Goal: Check status

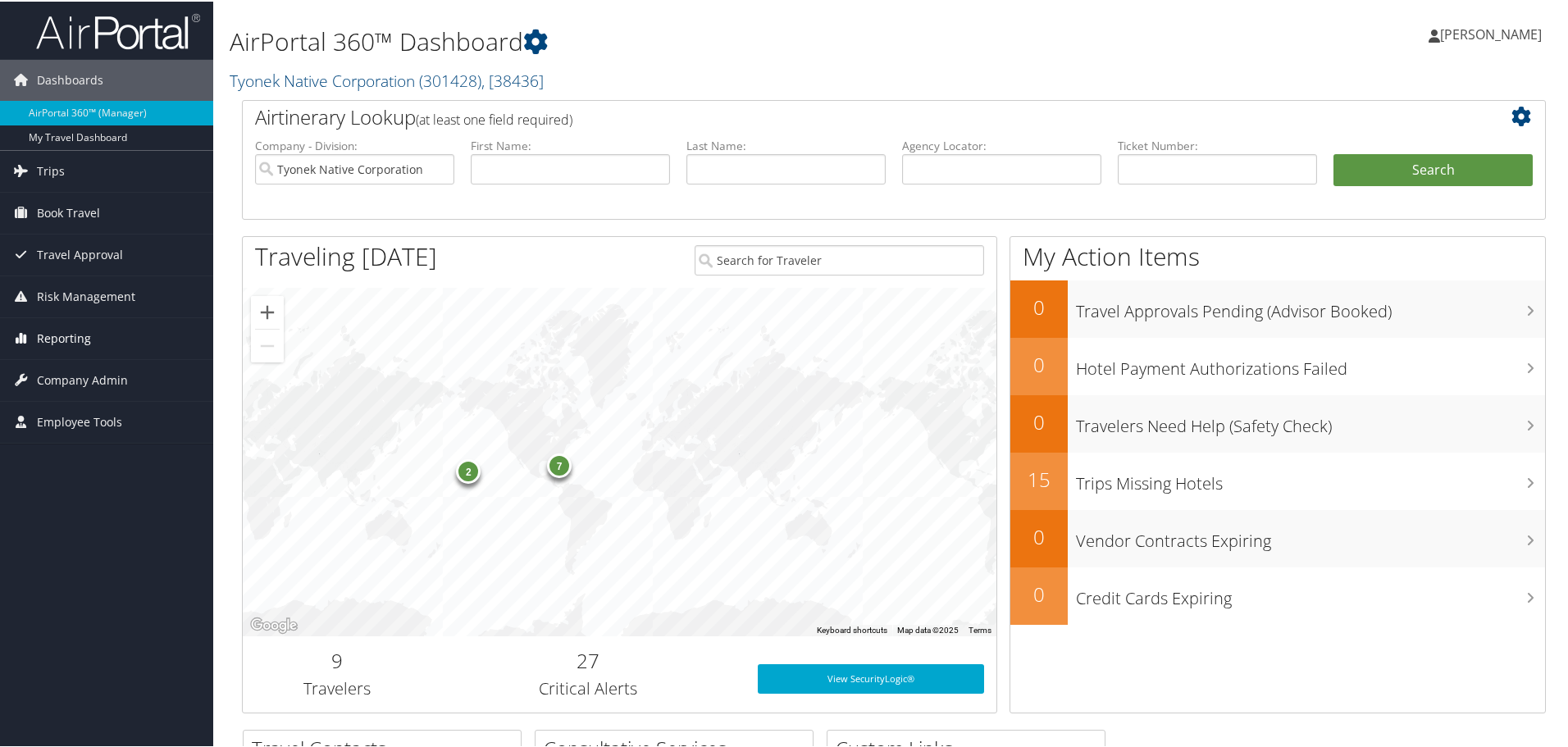
click at [76, 332] on span "Reporting" at bounding box center [64, 337] width 54 height 41
click at [79, 205] on span "Book Travel" at bounding box center [68, 211] width 63 height 41
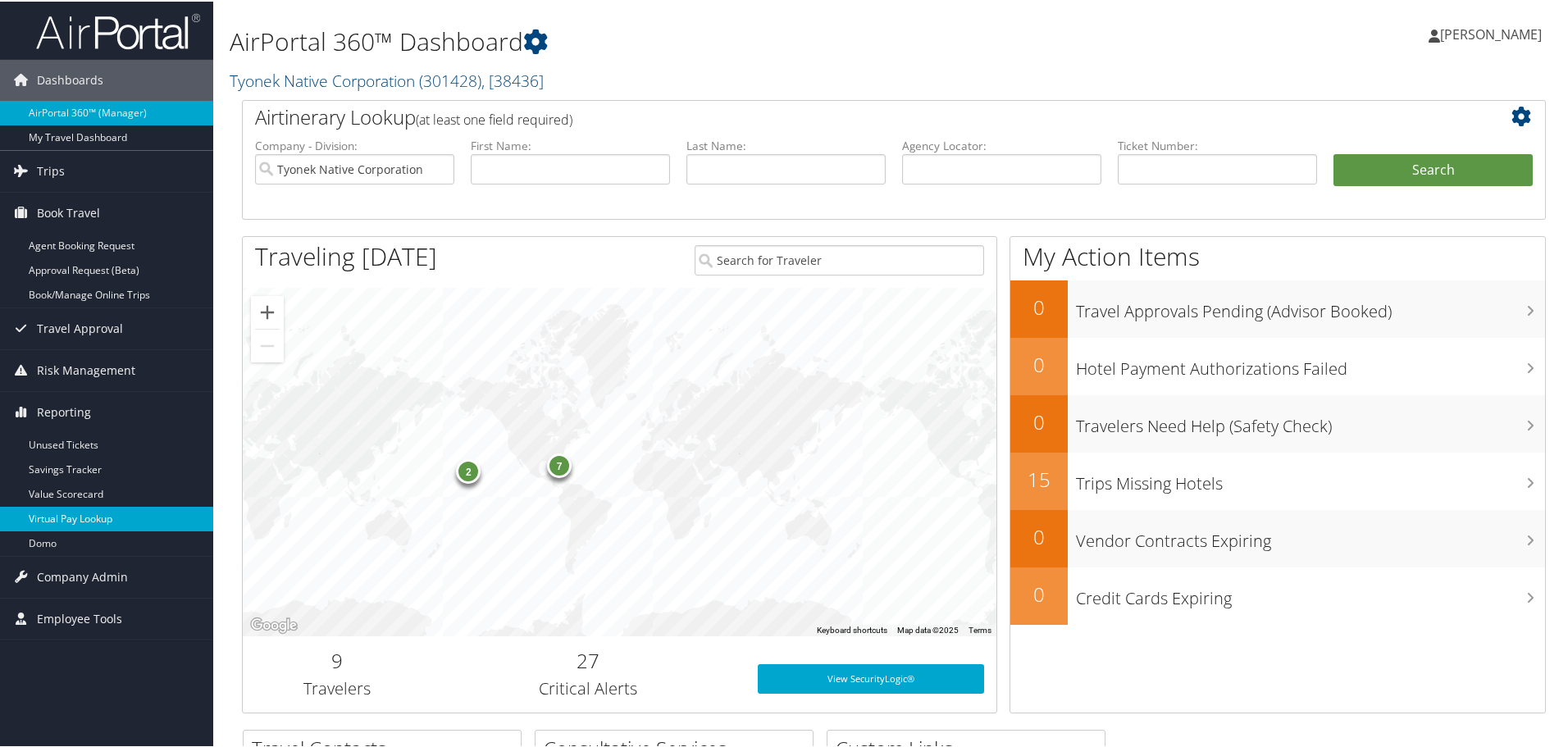
scroll to position [82, 0]
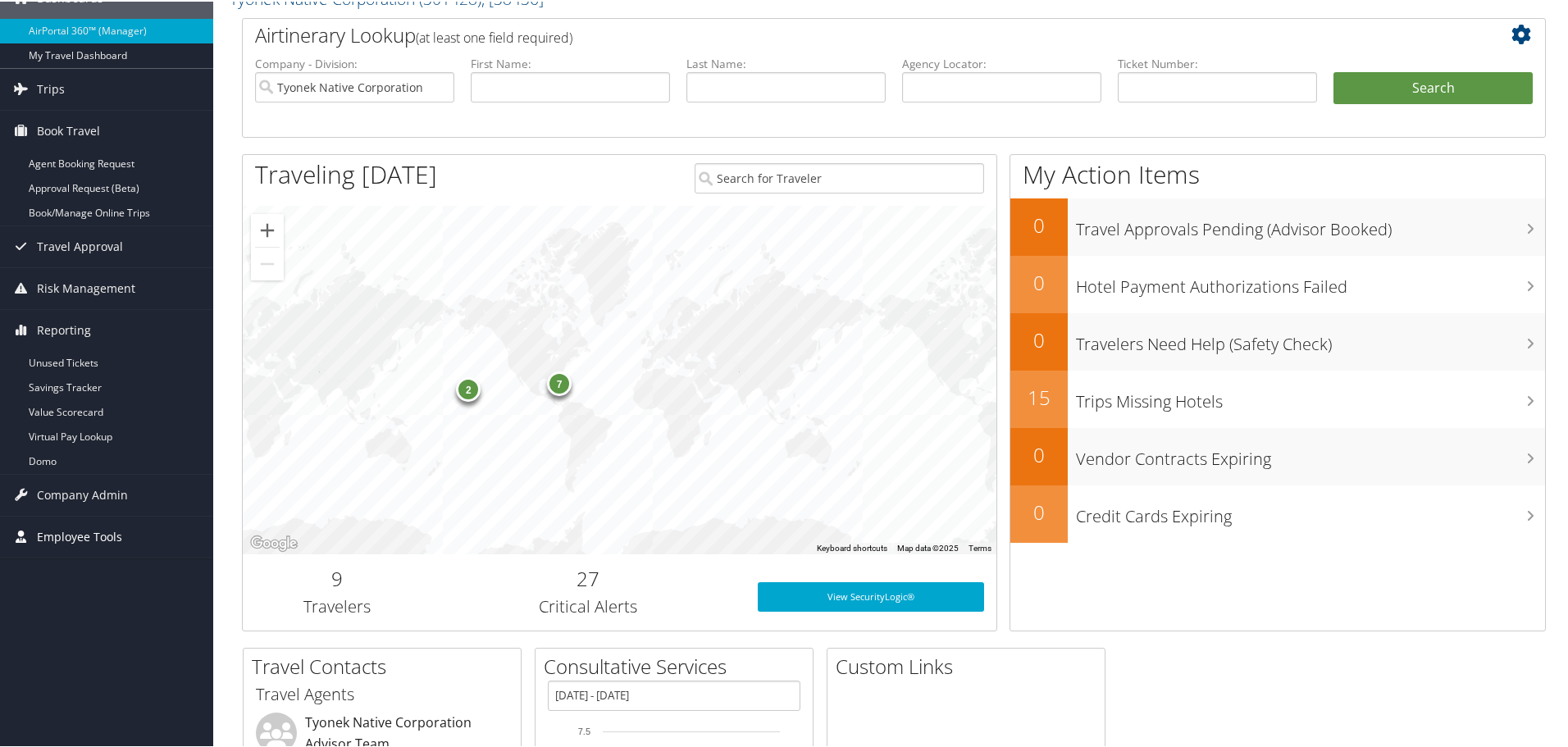
click at [102, 532] on span "Employee Tools" at bounding box center [79, 536] width 85 height 41
click at [96, 491] on span "Company Admin" at bounding box center [82, 494] width 91 height 41
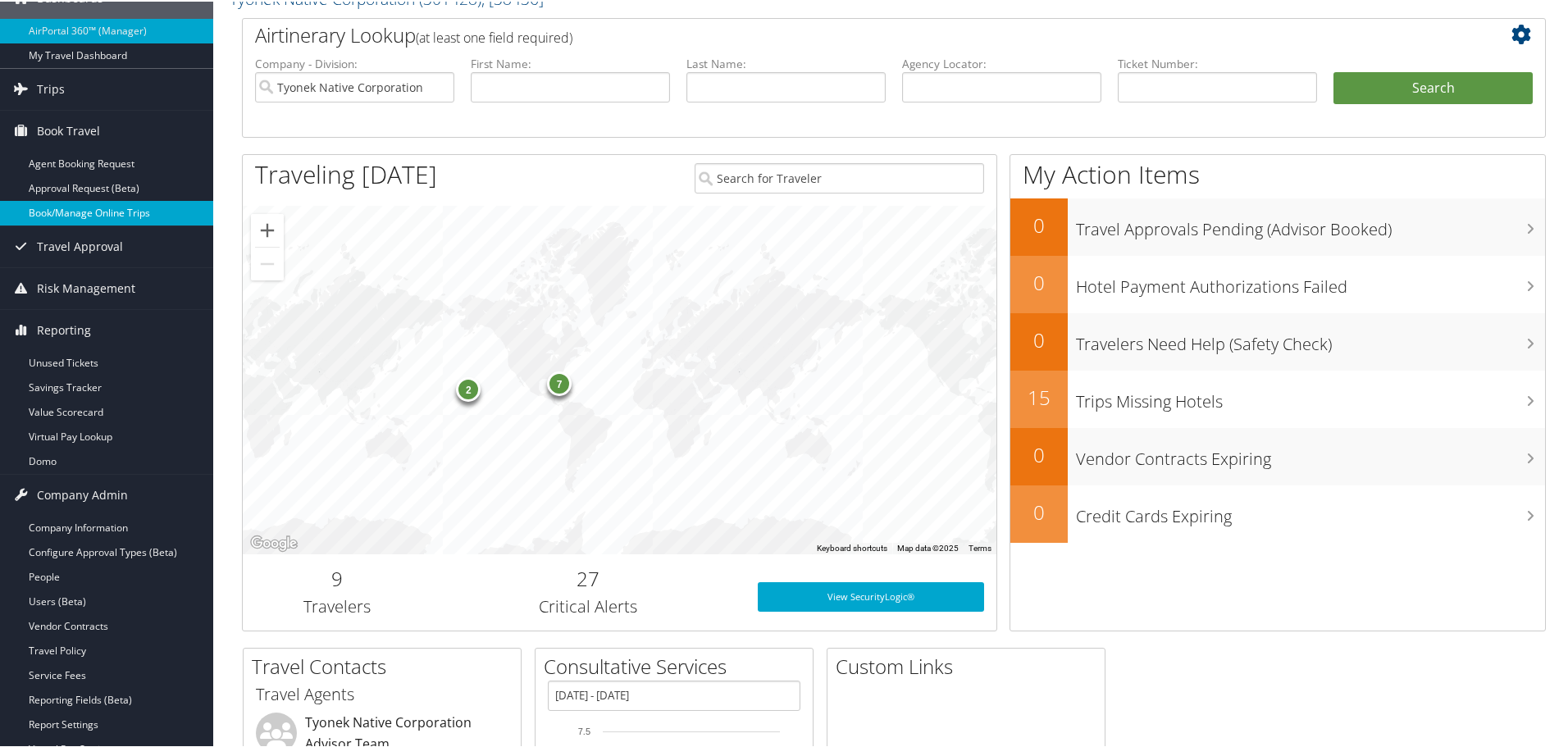
click at [85, 210] on link "Book/Manage Online Trips" at bounding box center [106, 211] width 213 height 24
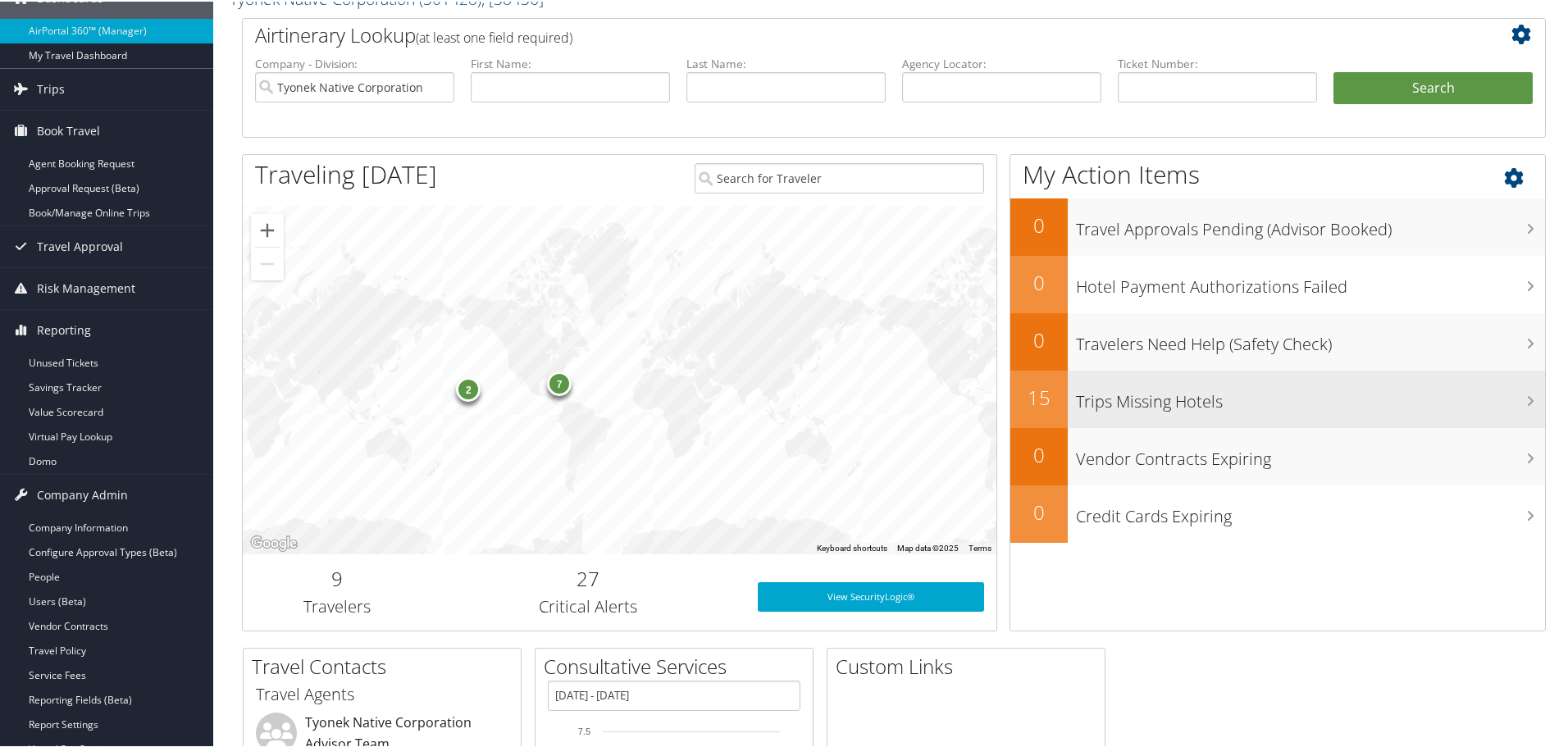
click at [1213, 397] on h3 "Trips Missing Hotels" at bounding box center [1310, 396] width 469 height 31
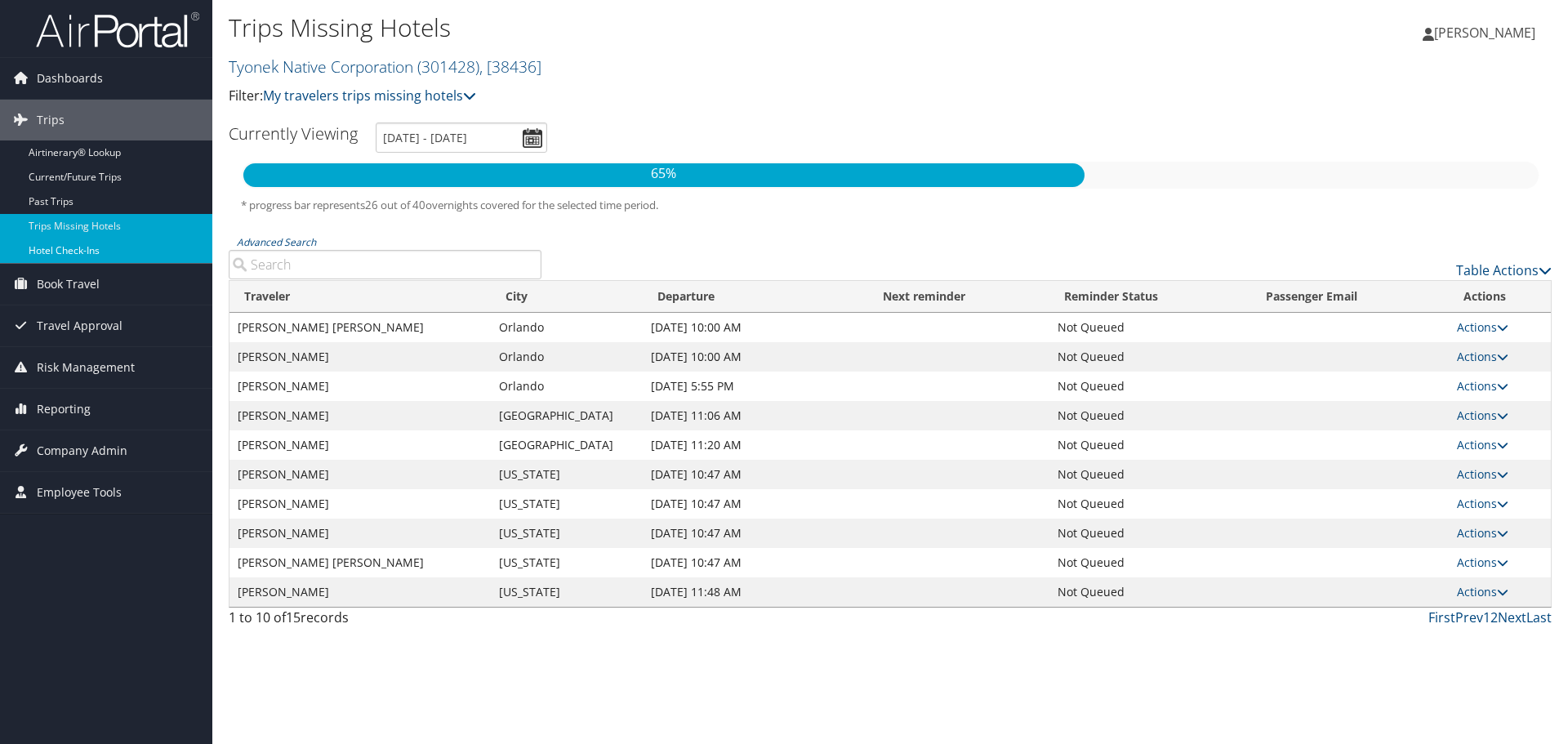
click at [70, 249] on link "Hotel Check-ins" at bounding box center [106, 251] width 212 height 24
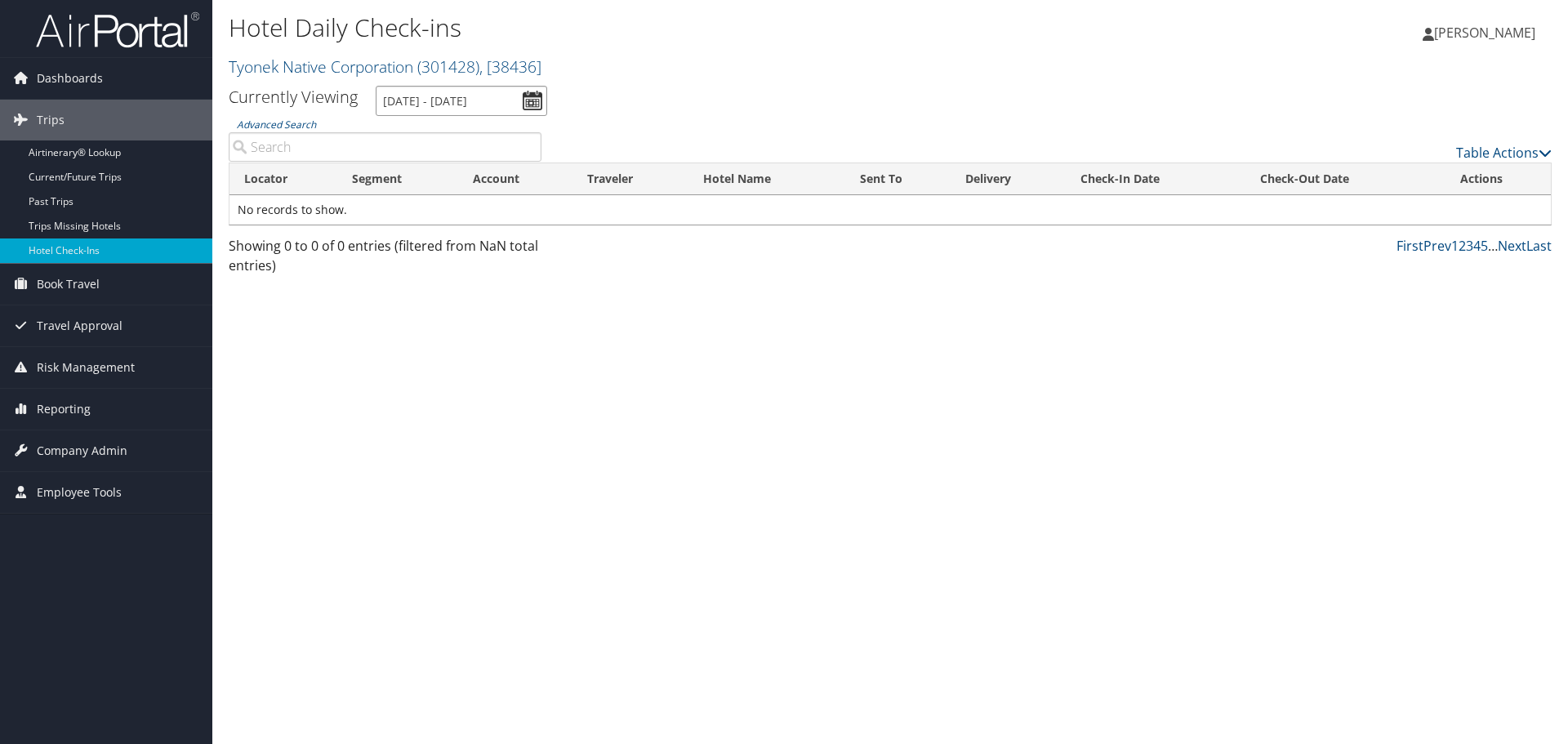
click at [530, 99] on input "[DATE] - [DATE]" at bounding box center [460, 101] width 171 height 30
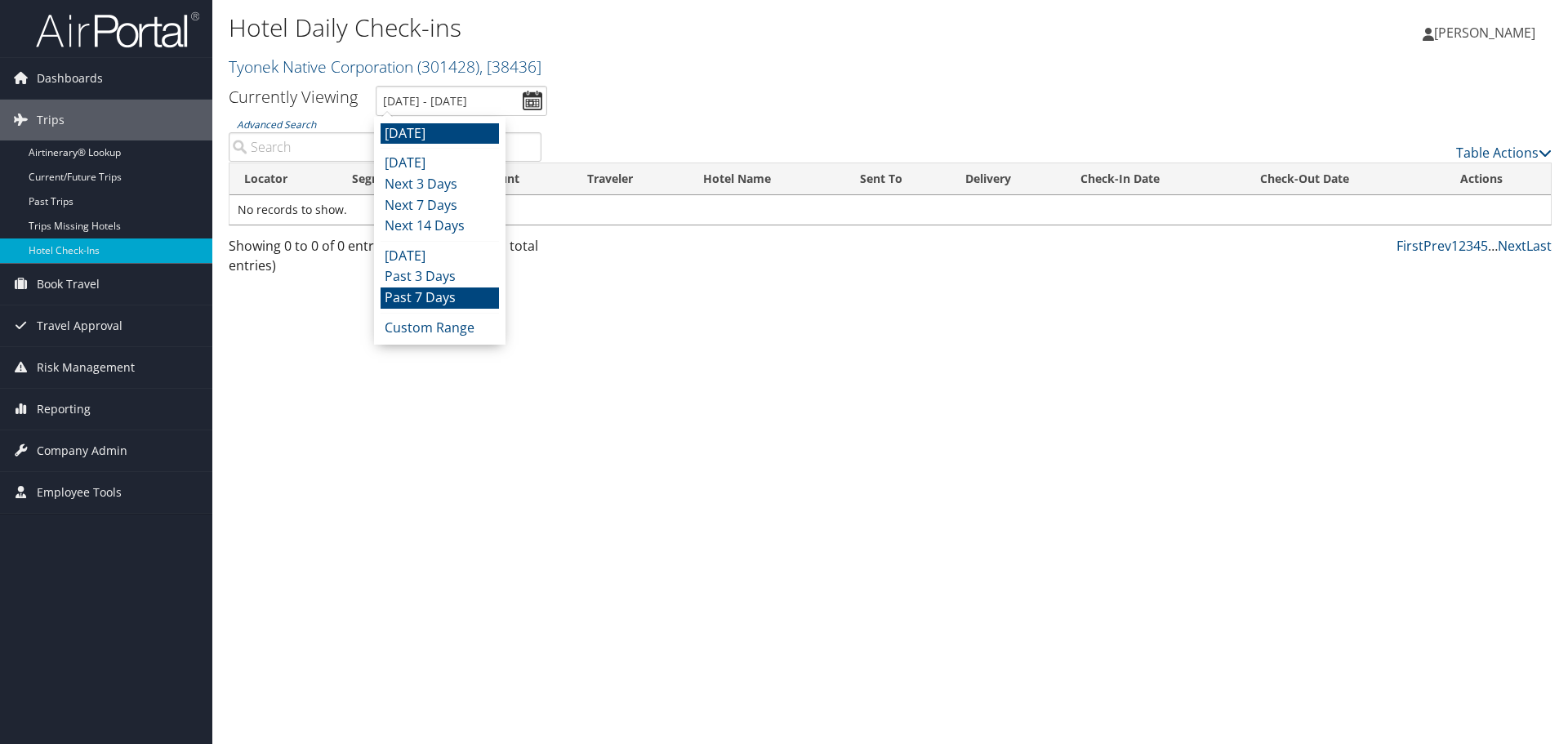
click at [446, 296] on li "Past 7 Days" at bounding box center [440, 298] width 119 height 22
type input "[DATE] - [DATE]"
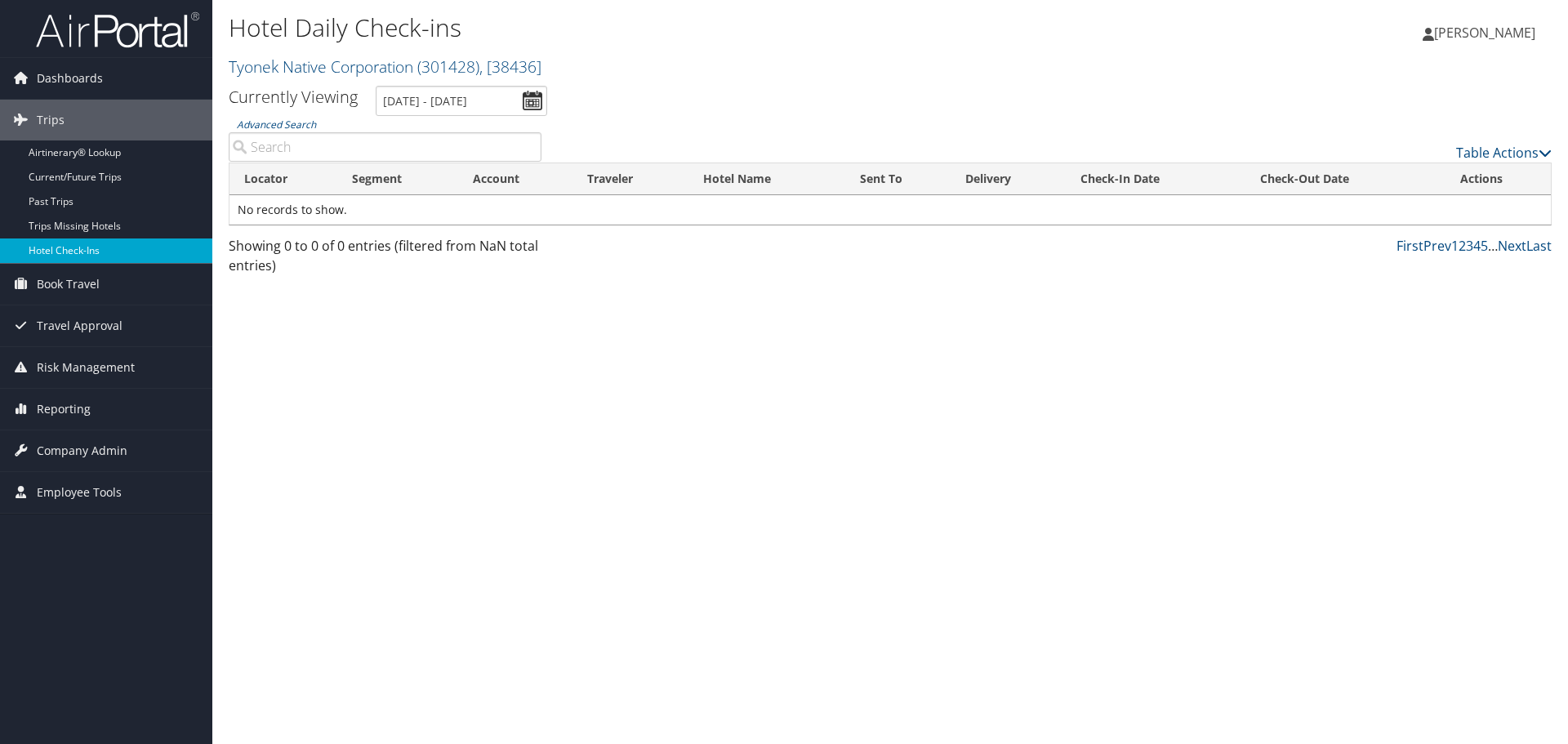
click at [80, 241] on link "Hotel Check-ins" at bounding box center [106, 251] width 212 height 24
click at [96, 247] on link "Hotel Check-ins" at bounding box center [106, 251] width 212 height 24
click at [530, 100] on input "[DATE] - [DATE]" at bounding box center [460, 101] width 171 height 30
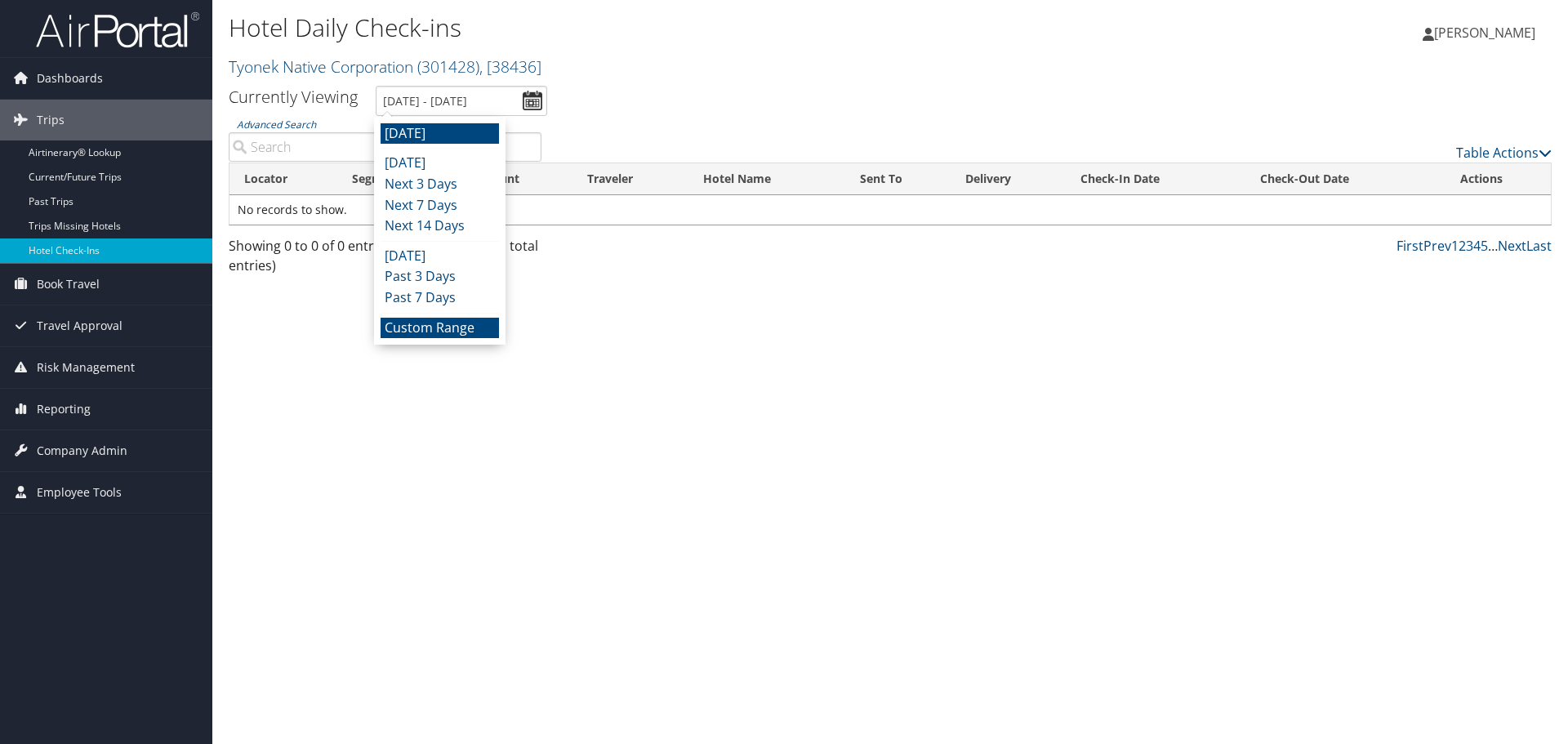
click at [472, 322] on li "Custom Range" at bounding box center [440, 328] width 119 height 22
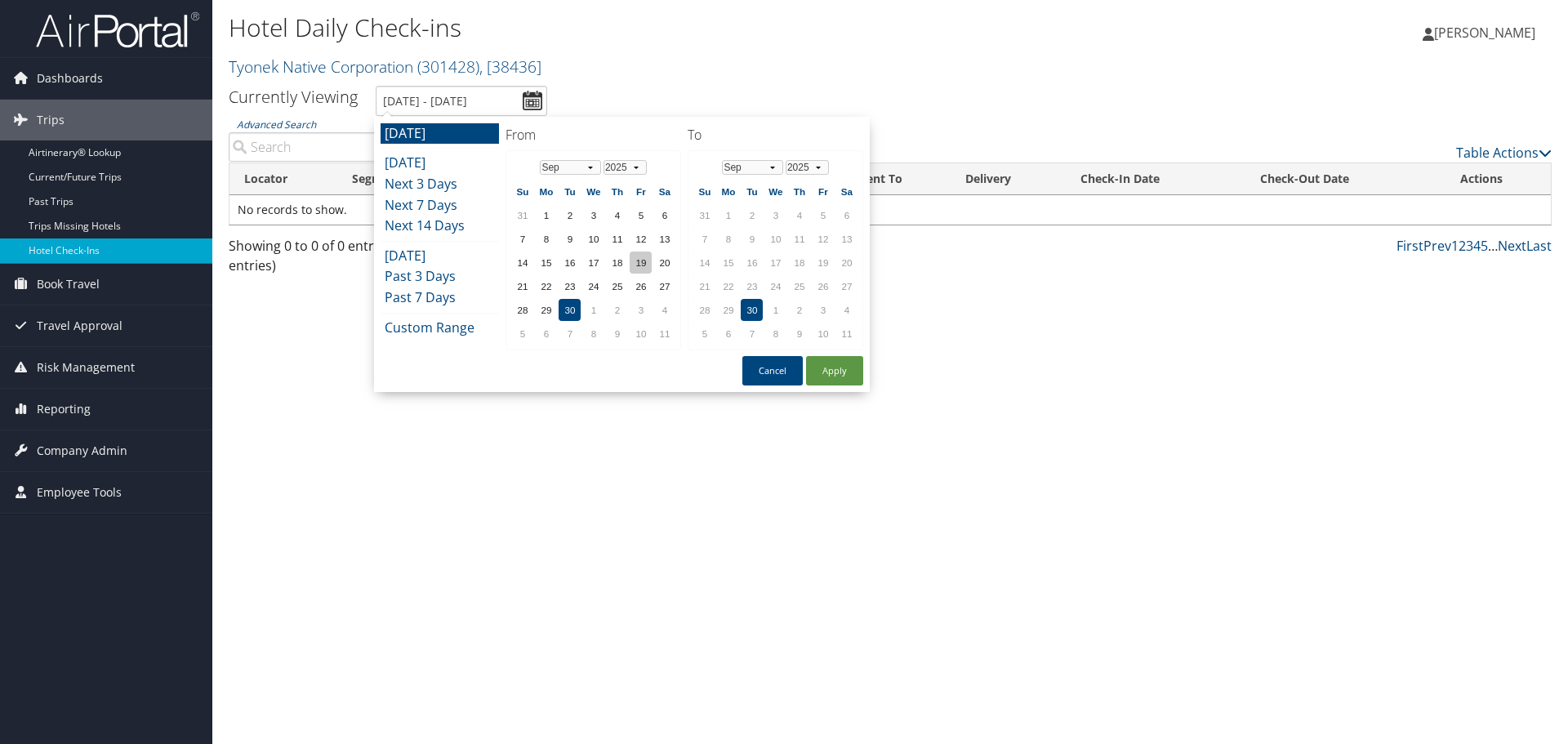
click at [642, 263] on td "19" at bounding box center [641, 263] width 22 height 22
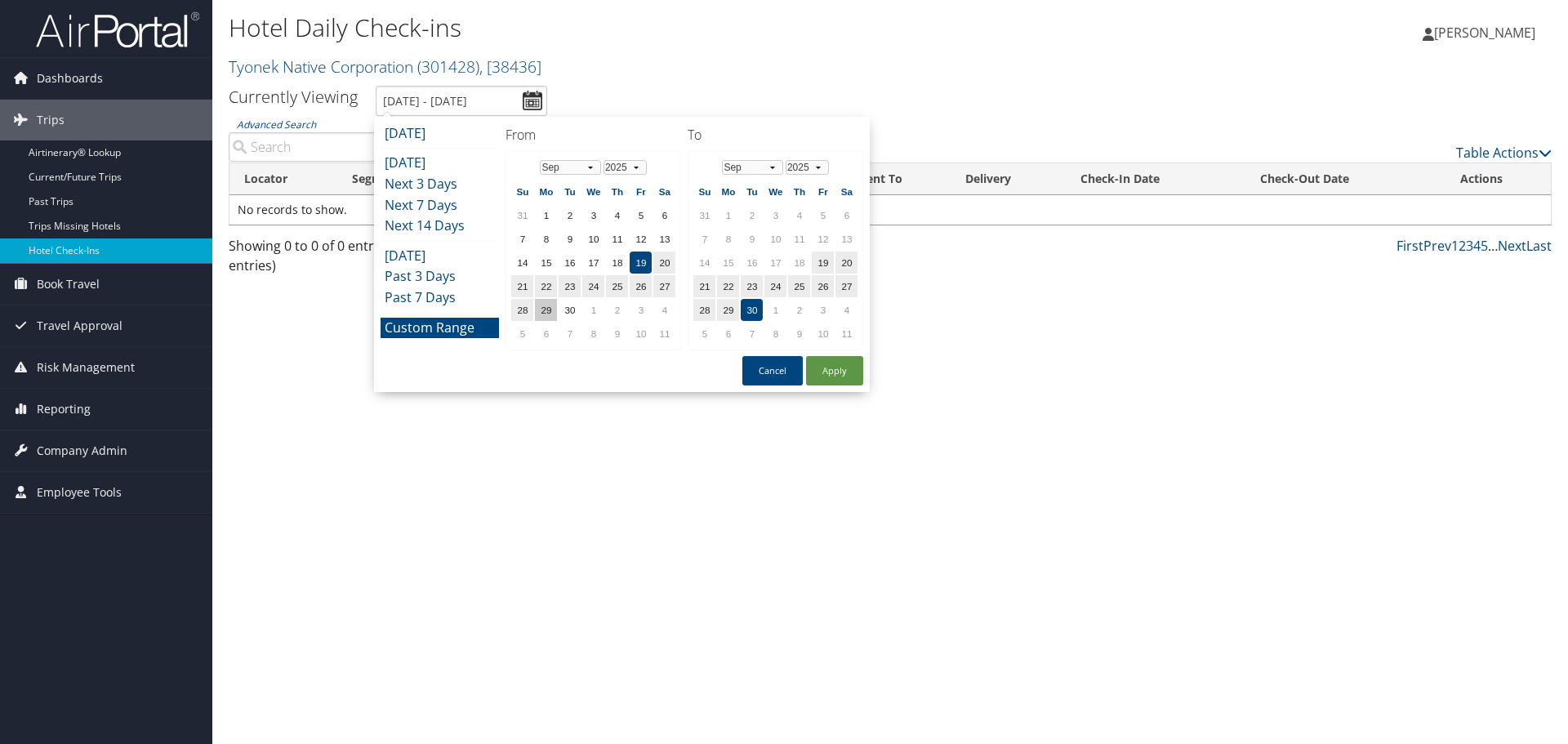
click at [550, 301] on td "29" at bounding box center [546, 310] width 22 height 22
click at [849, 372] on button "Apply" at bounding box center [834, 371] width 57 height 29
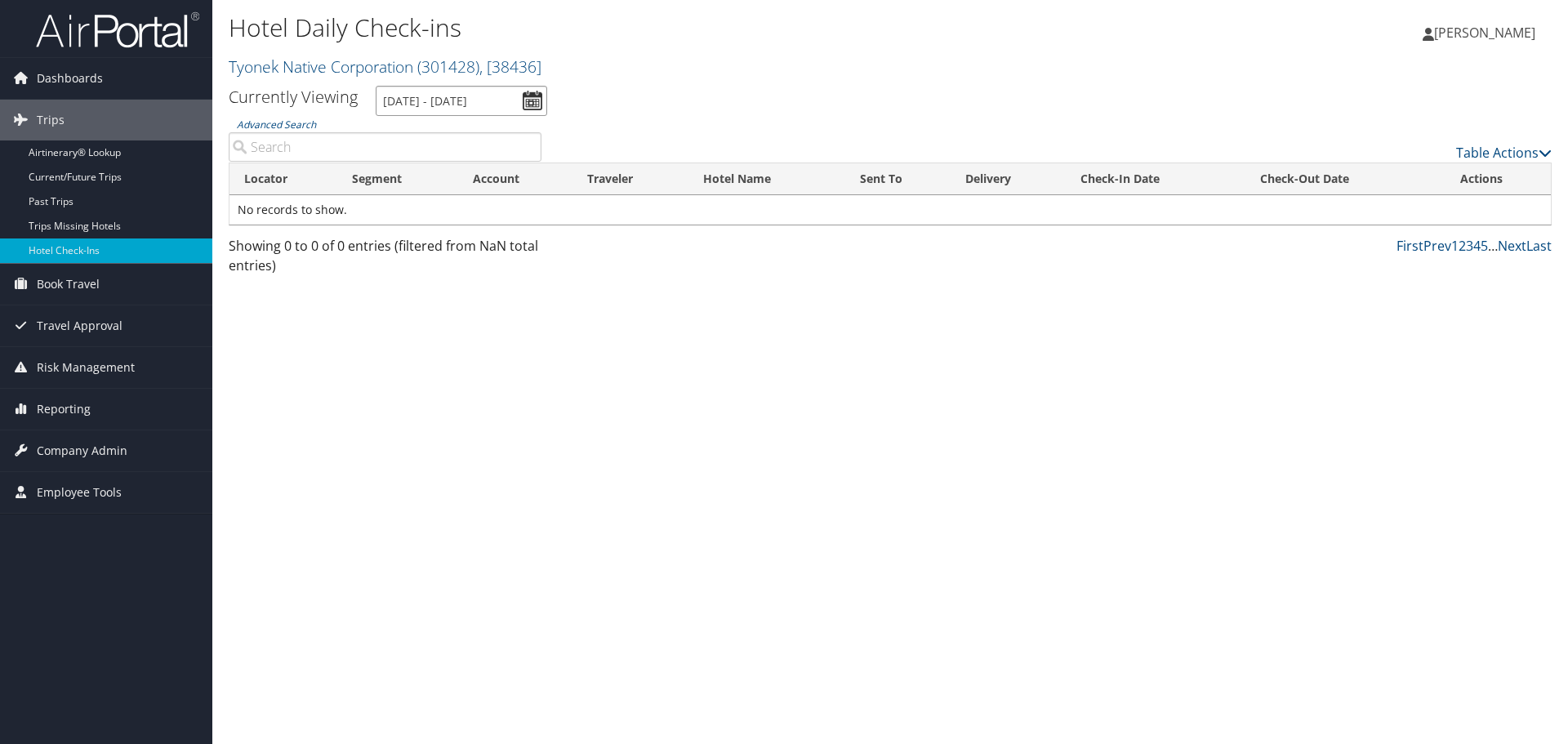
click at [433, 95] on input "9/29/2025 - 9/30/2025" at bounding box center [460, 101] width 171 height 30
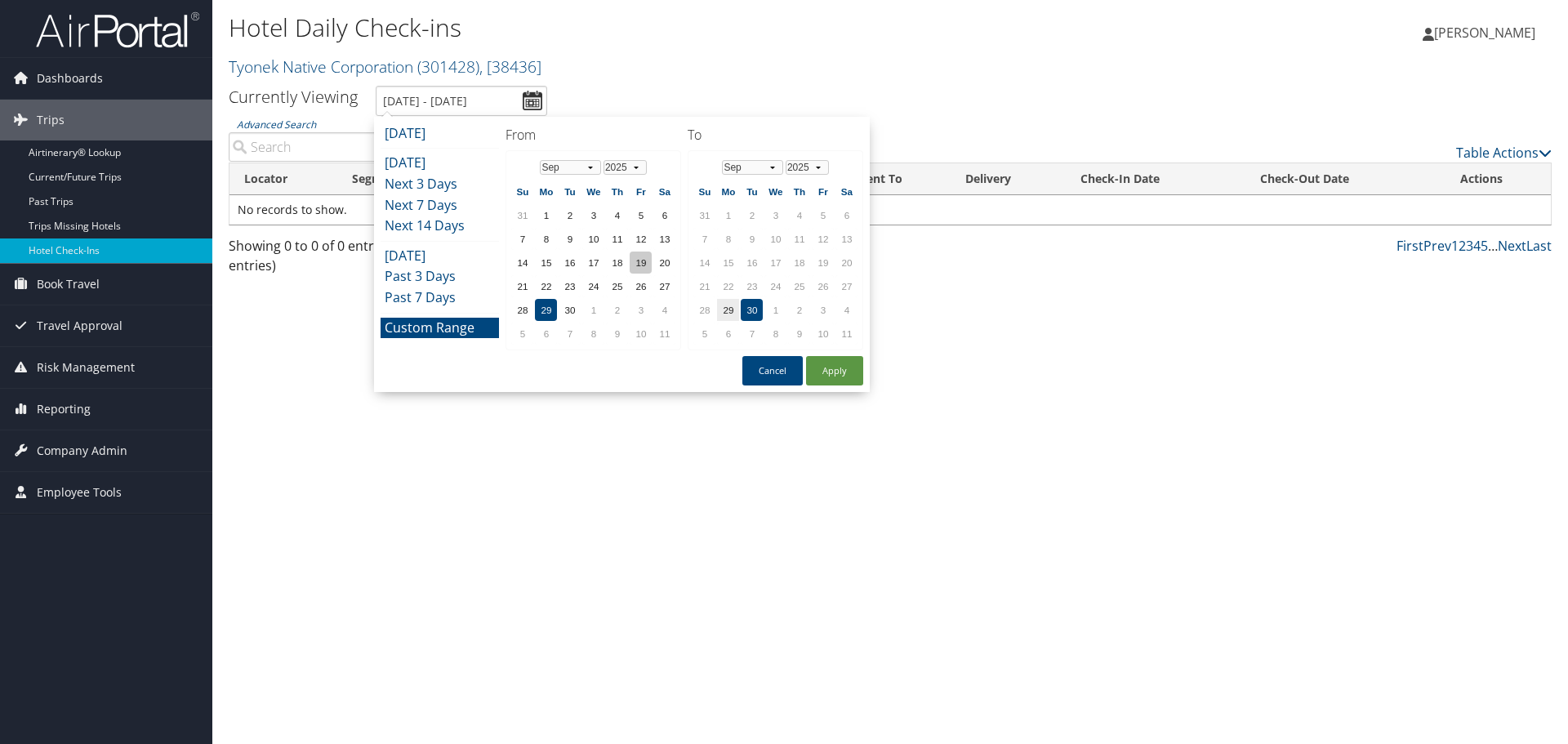
click at [640, 260] on td "19" at bounding box center [641, 263] width 22 height 22
click at [723, 303] on td "29" at bounding box center [728, 310] width 22 height 22
click at [645, 255] on td "19" at bounding box center [641, 263] width 22 height 22
click at [530, 97] on input "9/29/2025 - 9/30/2025" at bounding box center [460, 101] width 171 height 30
click at [638, 255] on td "19" at bounding box center [641, 263] width 22 height 22
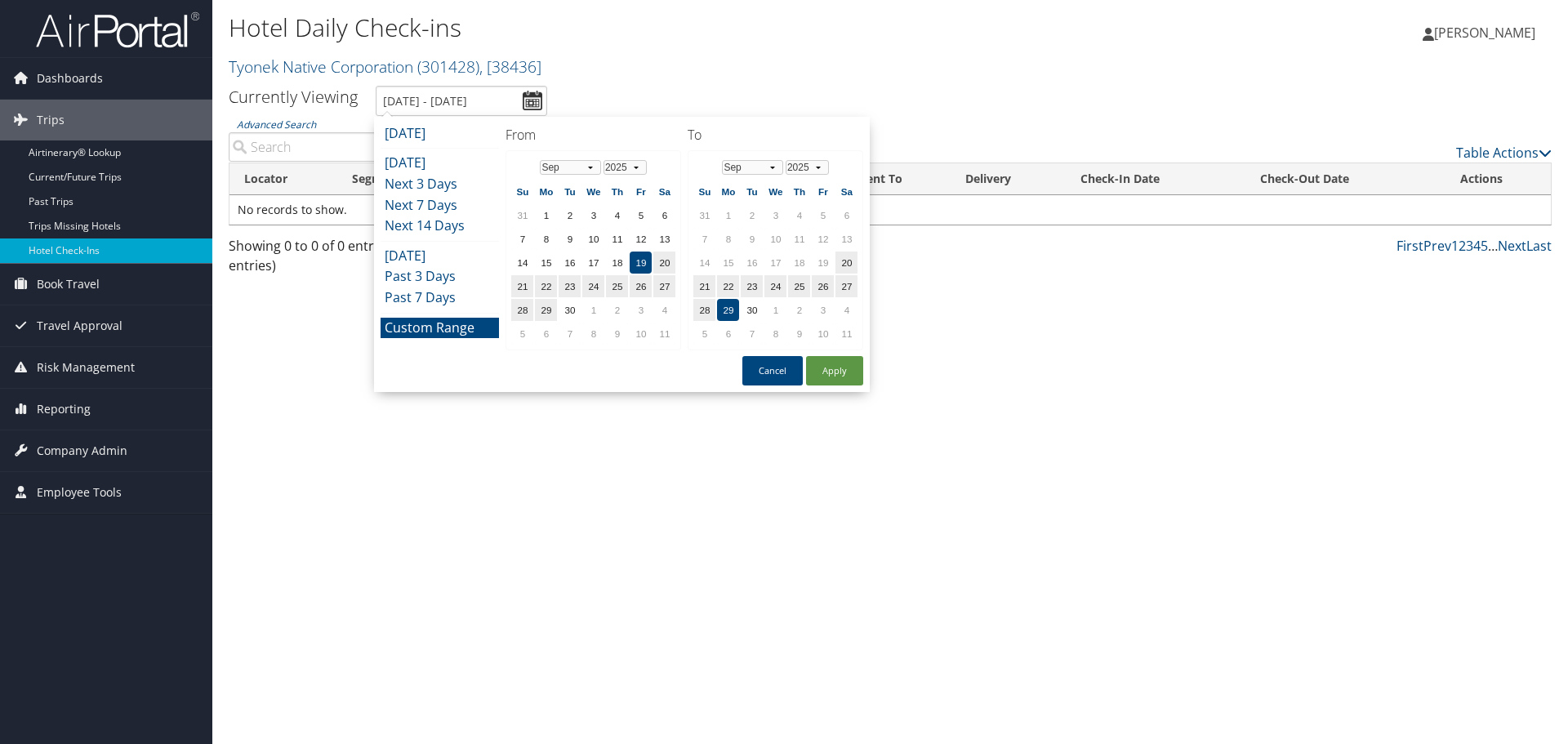
click at [644, 258] on td "19" at bounding box center [641, 263] width 22 height 22
click at [741, 310] on td "30" at bounding box center [752, 310] width 22 height 22
click at [530, 96] on input "9/29/2025 - 9/30/2025" at bounding box center [460, 101] width 171 height 30
click at [640, 261] on td "19" at bounding box center [641, 263] width 22 height 22
click at [773, 364] on button "Cancel" at bounding box center [772, 371] width 61 height 29
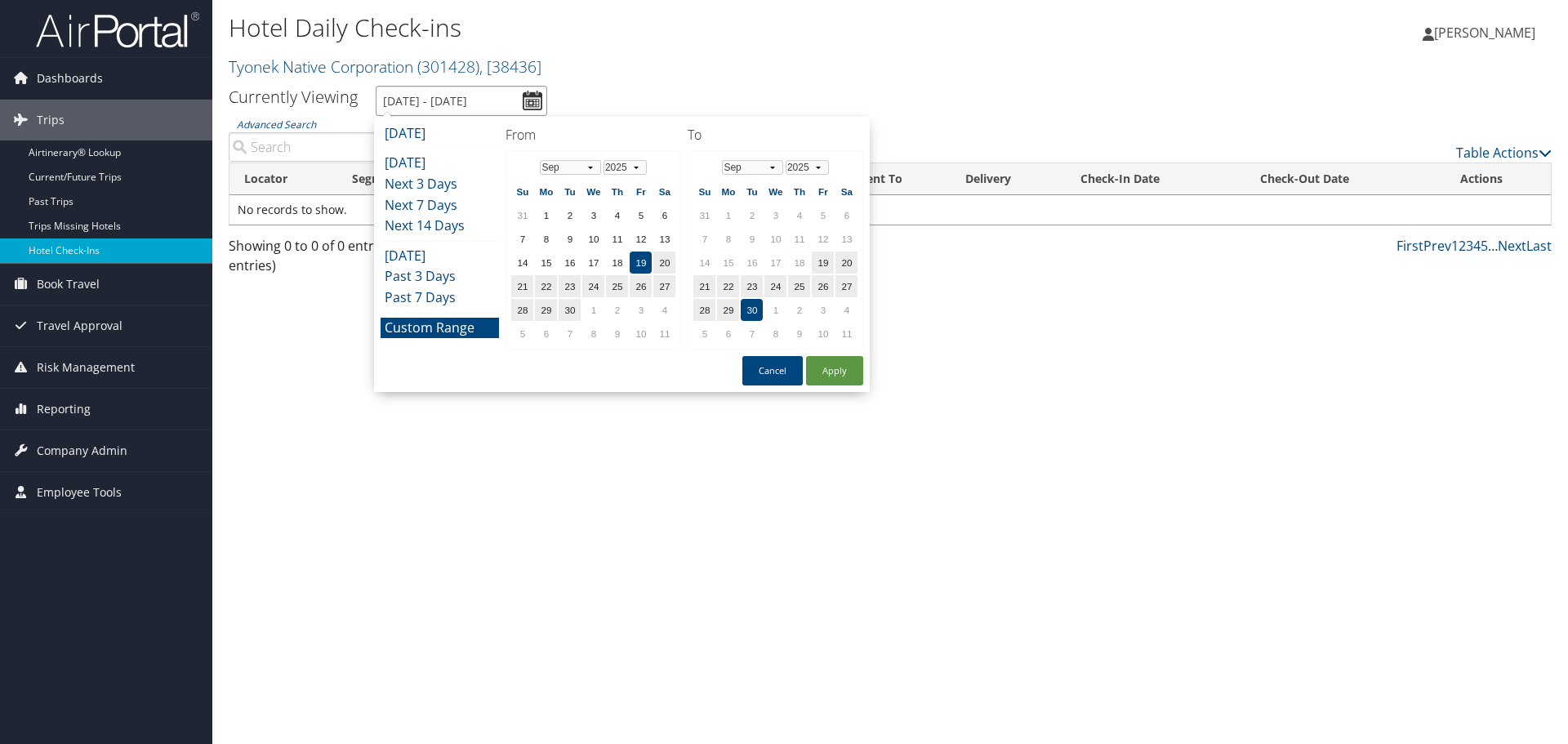
click at [530, 99] on input "9/29/2025 - 9/30/2025" at bounding box center [460, 101] width 171 height 30
click at [642, 256] on td "19" at bounding box center [641, 263] width 22 height 22
click at [427, 326] on li "Custom Range" at bounding box center [440, 328] width 119 height 22
click at [618, 261] on td "18" at bounding box center [617, 263] width 22 height 22
click at [641, 259] on td "19" at bounding box center [641, 263] width 22 height 22
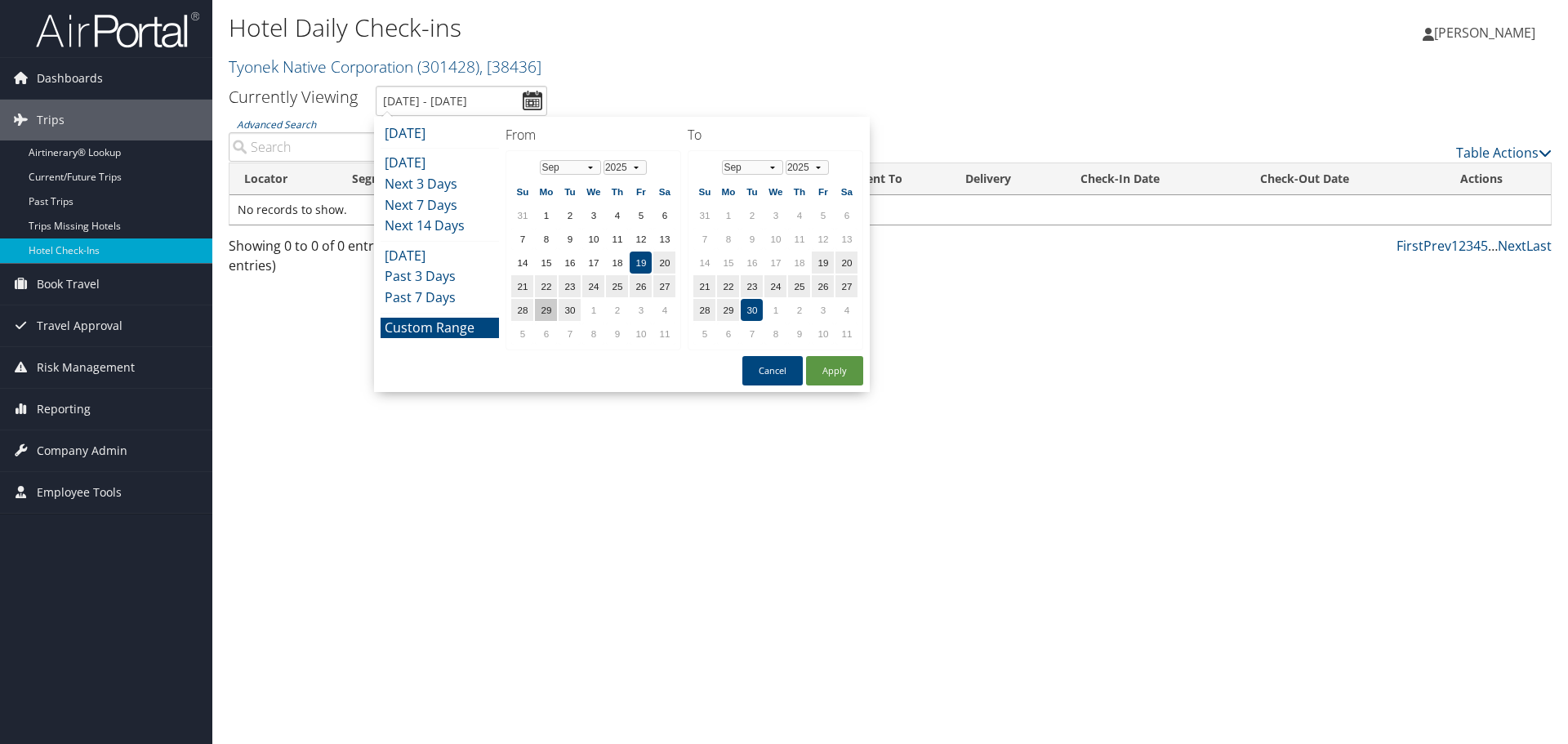
click at [550, 311] on td "29" at bounding box center [546, 310] width 22 height 22
click at [634, 258] on td "19" at bounding box center [641, 263] width 22 height 22
click at [751, 306] on td "30" at bounding box center [752, 310] width 22 height 22
click at [696, 305] on td "28" at bounding box center [704, 310] width 22 height 22
click at [645, 265] on td "19" at bounding box center [641, 263] width 22 height 22
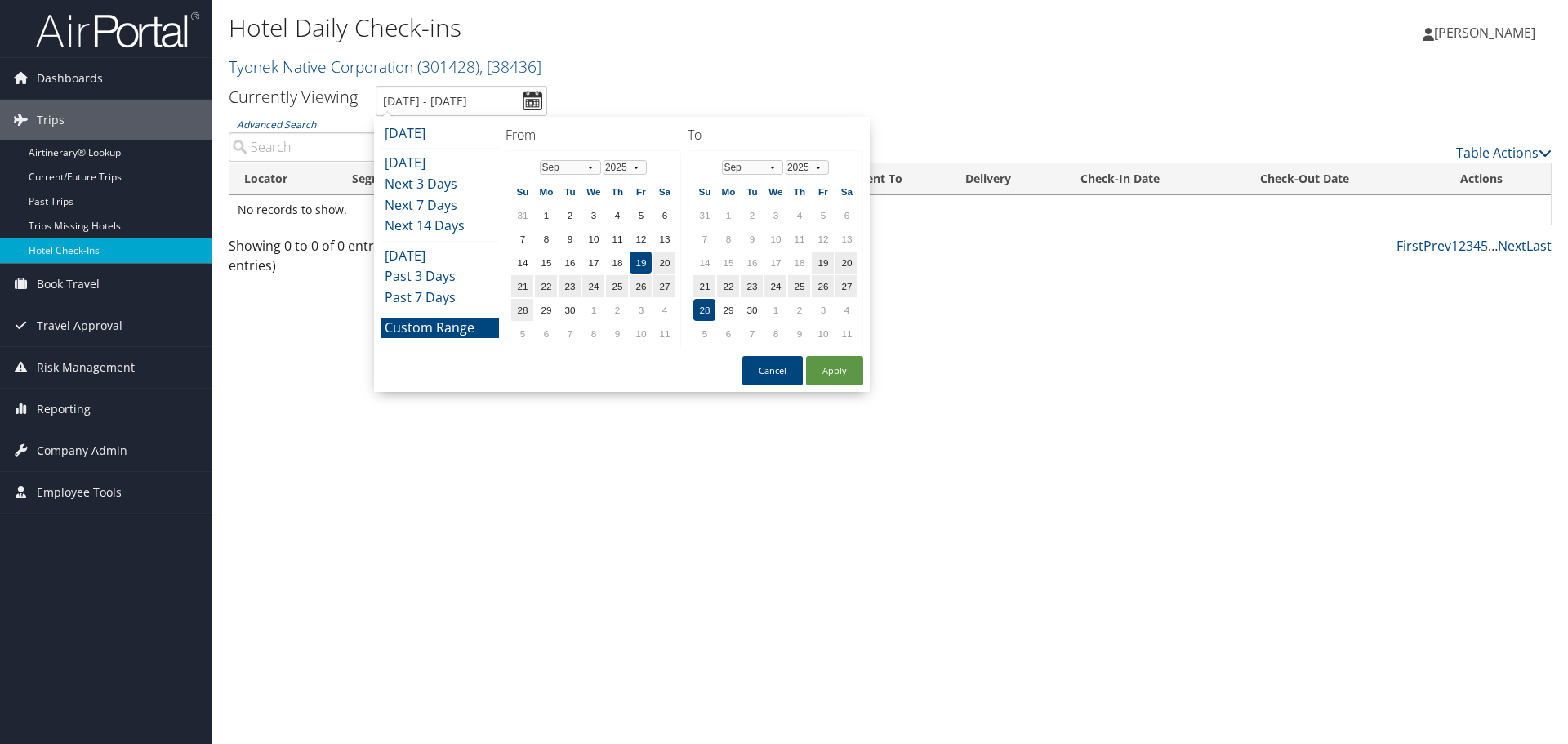
click at [641, 258] on td "19" at bounding box center [641, 263] width 22 height 22
click at [775, 363] on button "Cancel" at bounding box center [772, 371] width 61 height 29
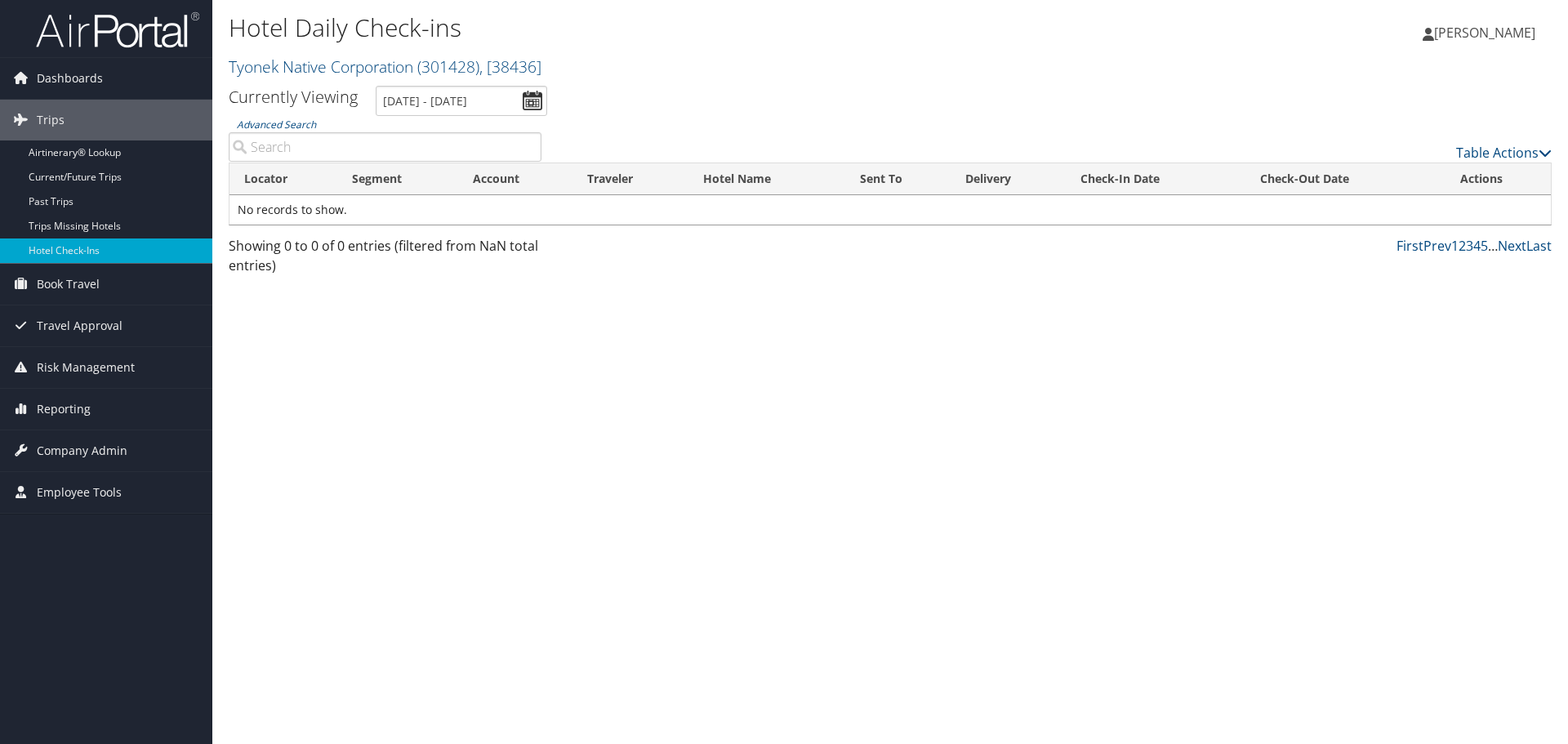
click at [340, 145] on input "Advanced Search" at bounding box center [385, 146] width 312 height 29
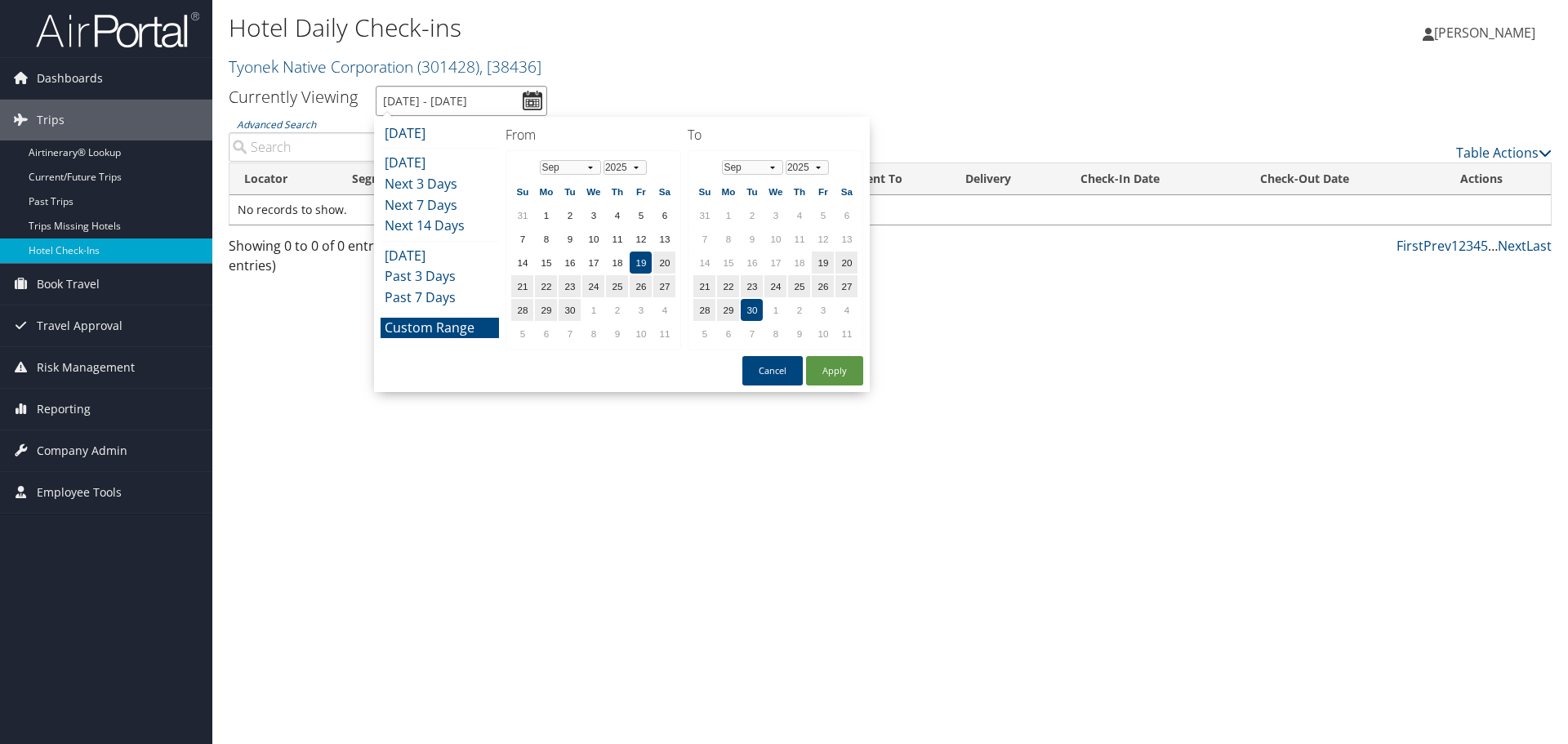
click at [530, 95] on input "9/29/2025 - 9/30/2025" at bounding box center [460, 101] width 171 height 30
click at [446, 296] on li "Past 7 Days" at bounding box center [440, 298] width 119 height 22
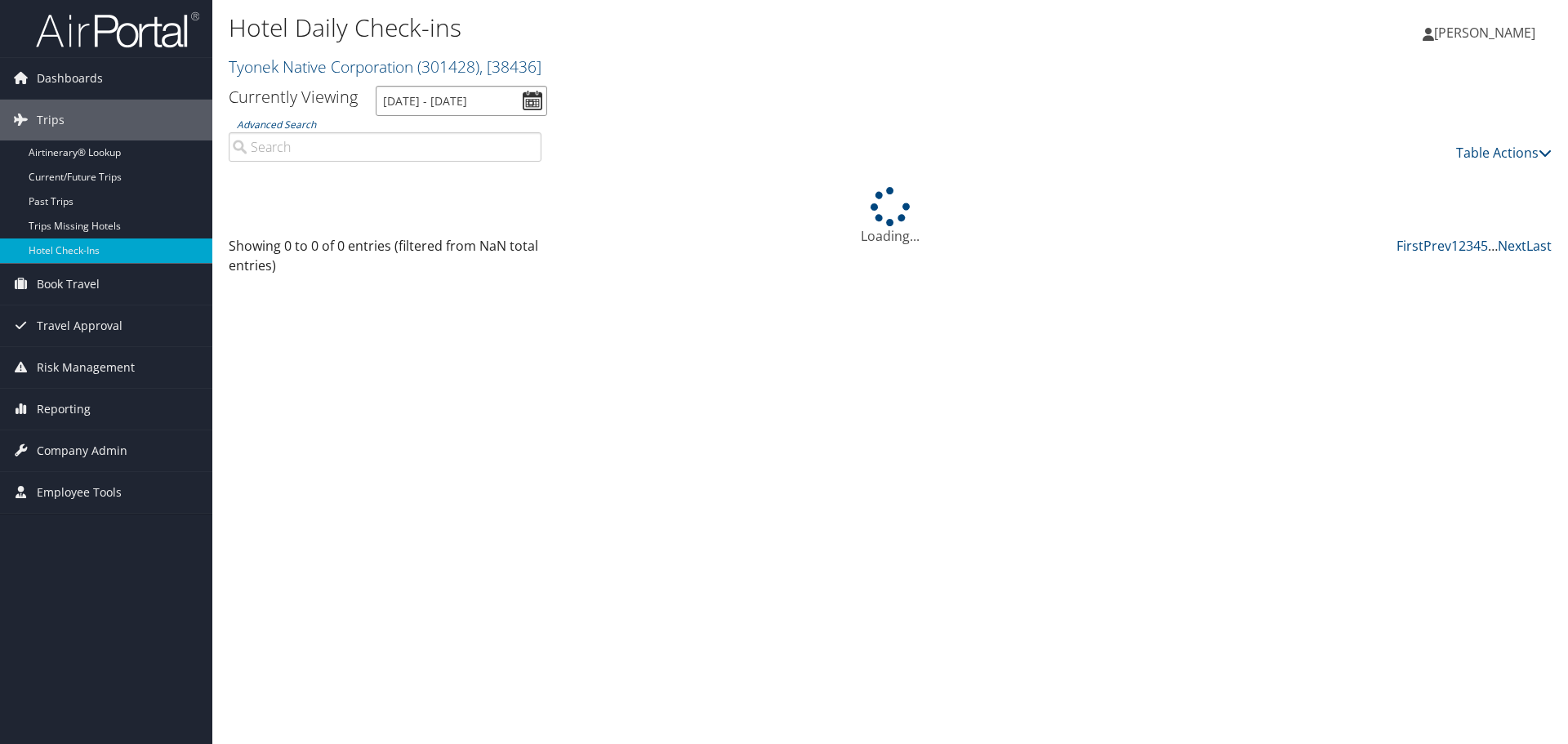
click at [530, 95] on input "9/22/2025 - 9/29/2025" at bounding box center [460, 101] width 171 height 30
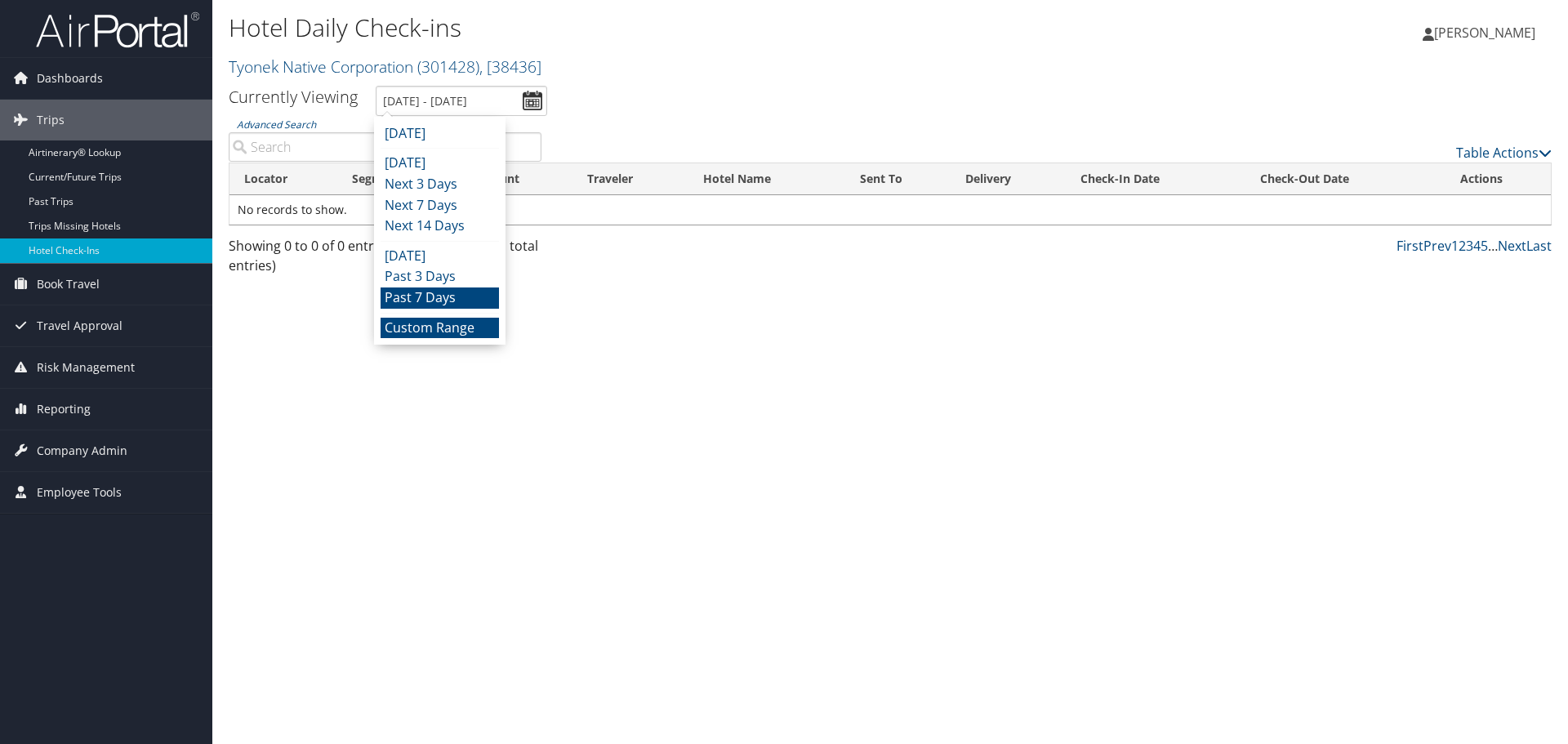
click at [481, 325] on li "Custom Range" at bounding box center [440, 328] width 119 height 22
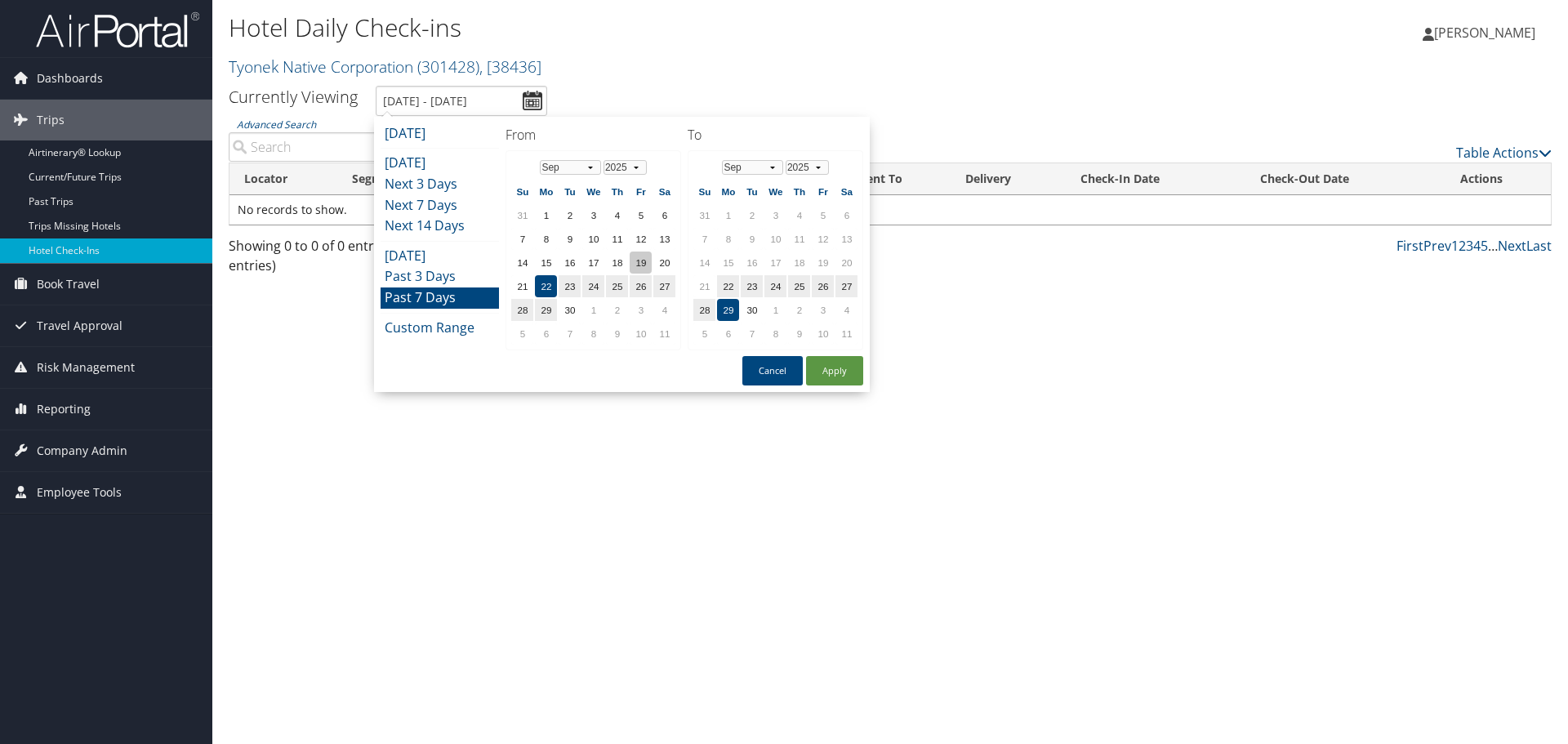
click at [641, 260] on td "19" at bounding box center [641, 263] width 22 height 22
click at [668, 260] on td "20" at bounding box center [664, 263] width 22 height 22
click at [641, 260] on td "19" at bounding box center [641, 263] width 22 height 22
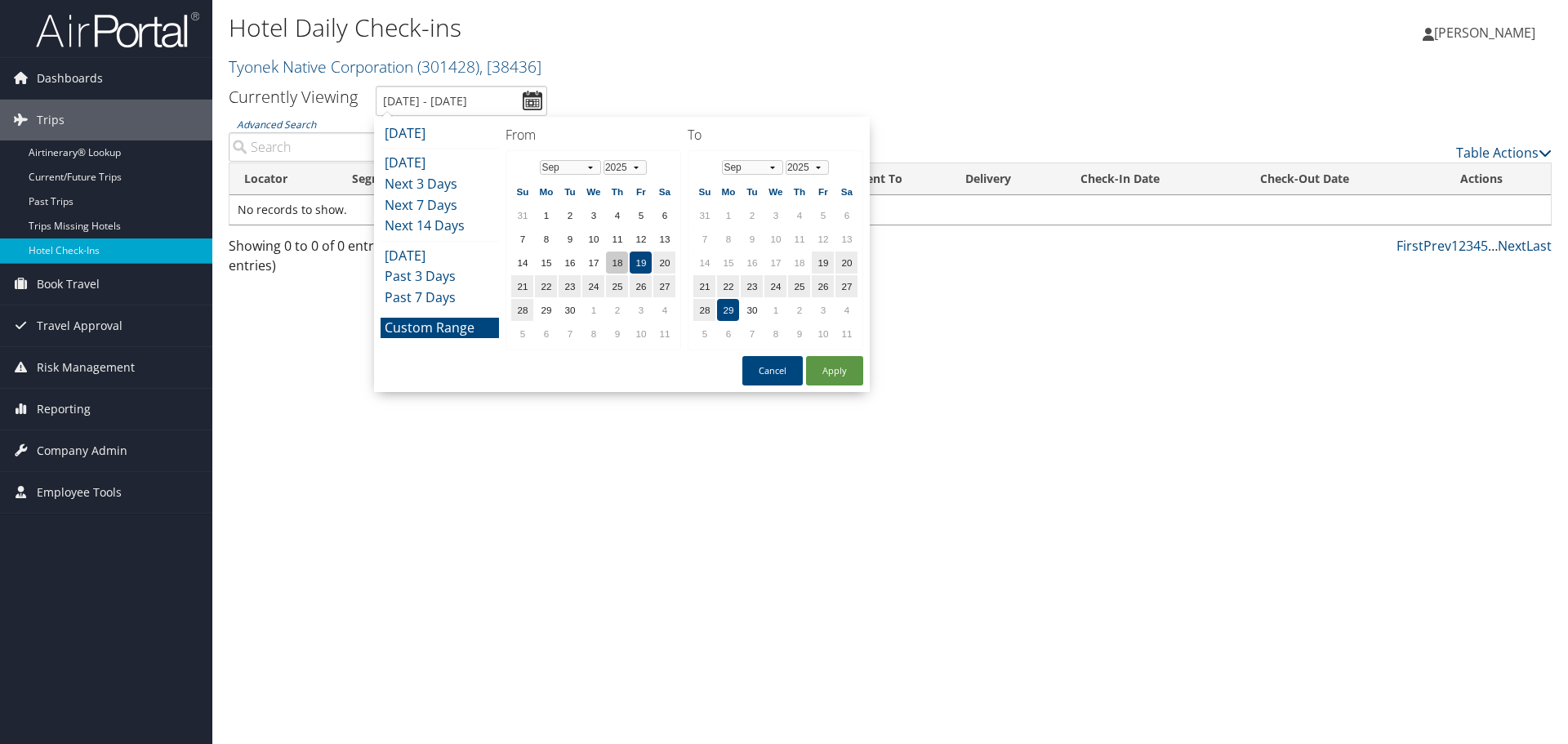
click at [613, 260] on td "18" at bounding box center [617, 263] width 22 height 22
click at [837, 371] on button "Apply" at bounding box center [834, 371] width 57 height 29
type input "9/18/2025 - 9/29/2025"
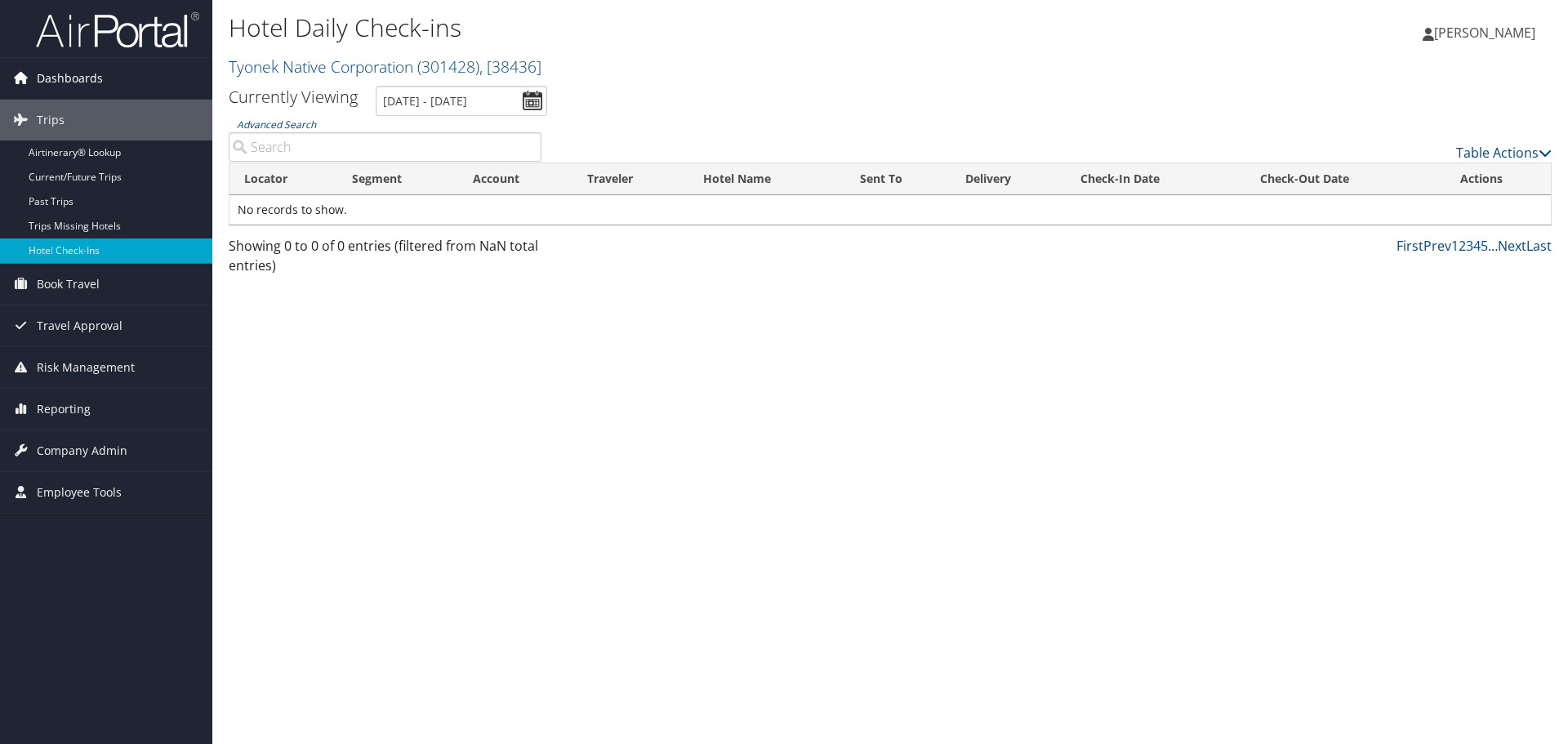
click at [65, 74] on span "Dashboards" at bounding box center [69, 79] width 66 height 41
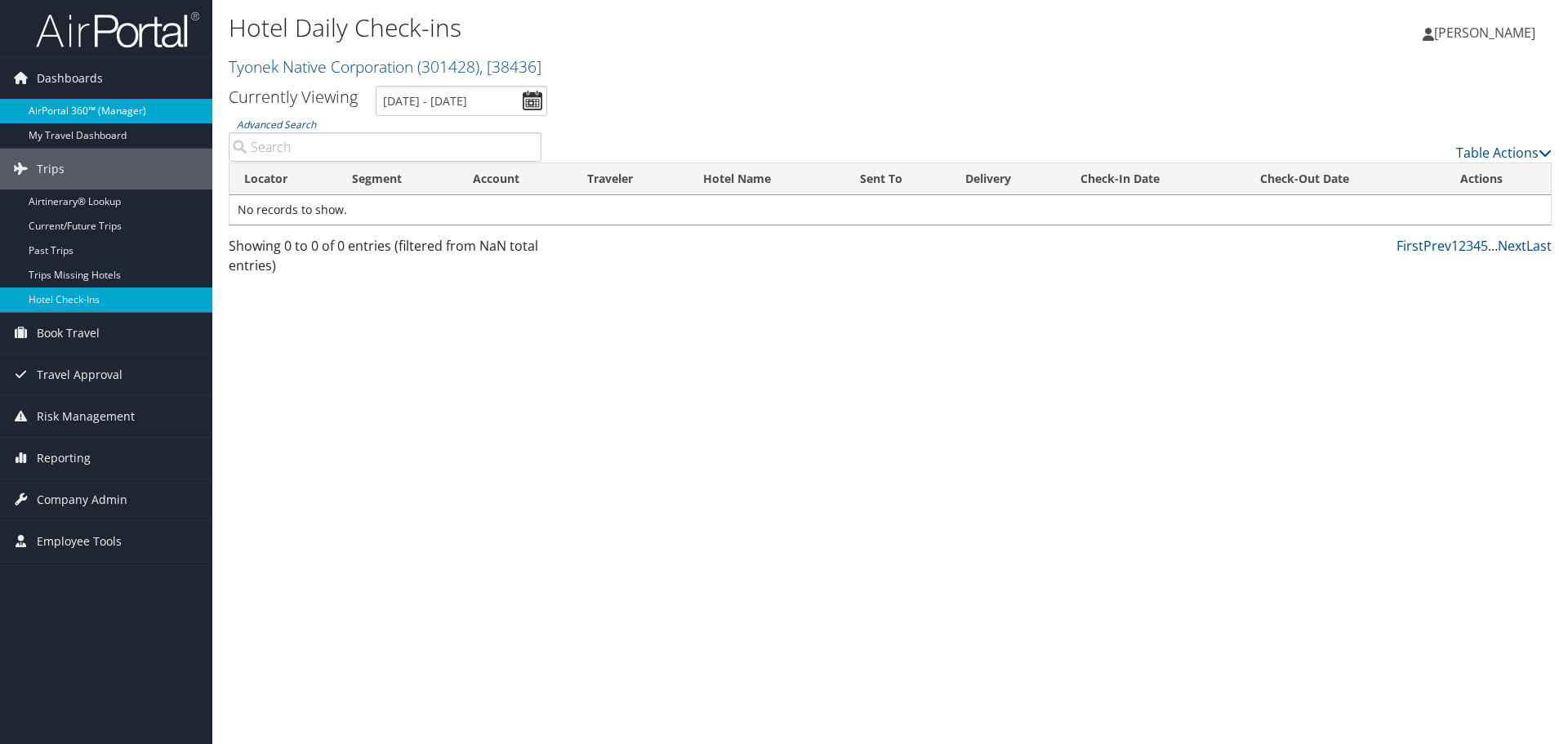
click at [85, 108] on link "AirPortal 360™ (Manager)" at bounding box center [106, 111] width 212 height 24
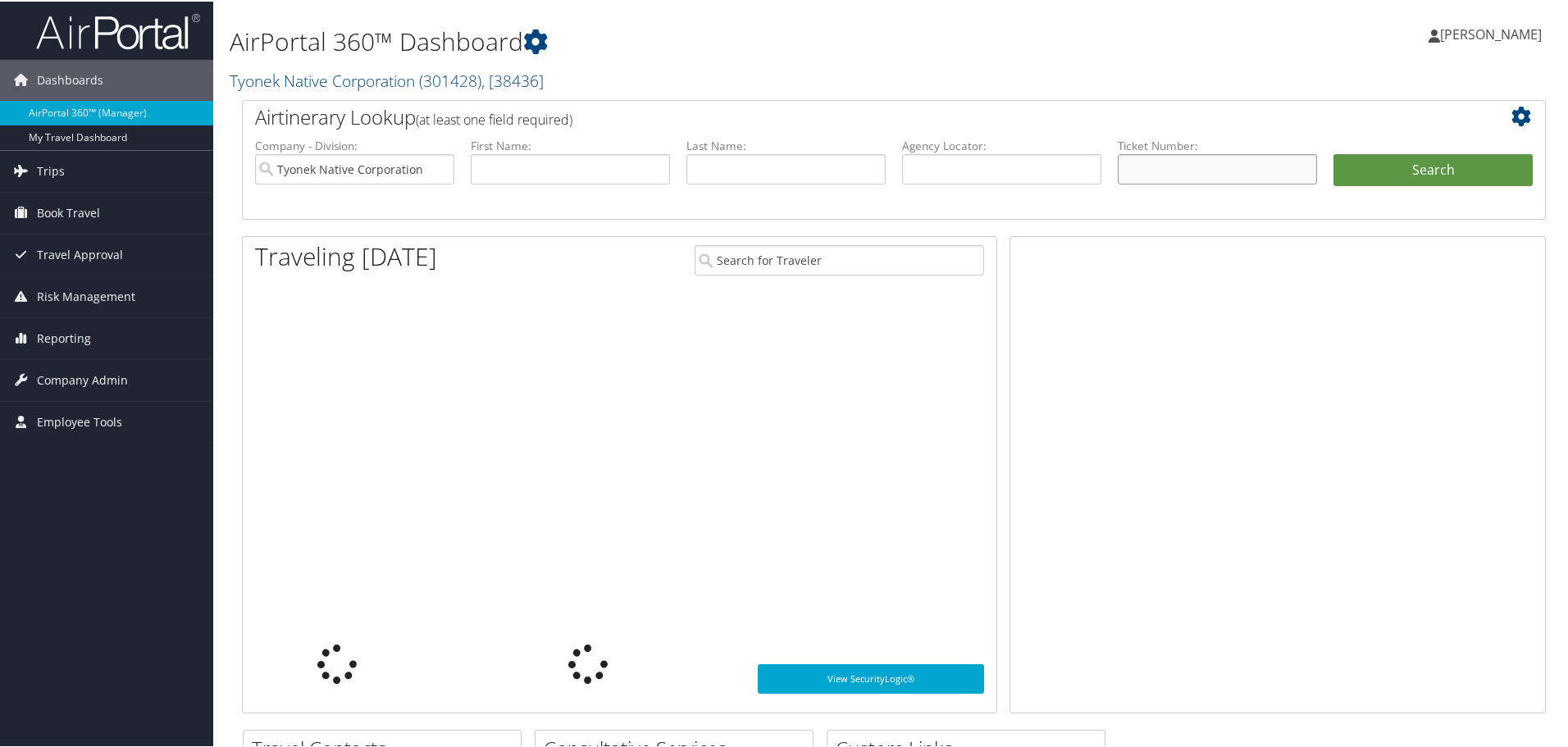
click at [1161, 168] on input "text" at bounding box center [1218, 167] width 199 height 30
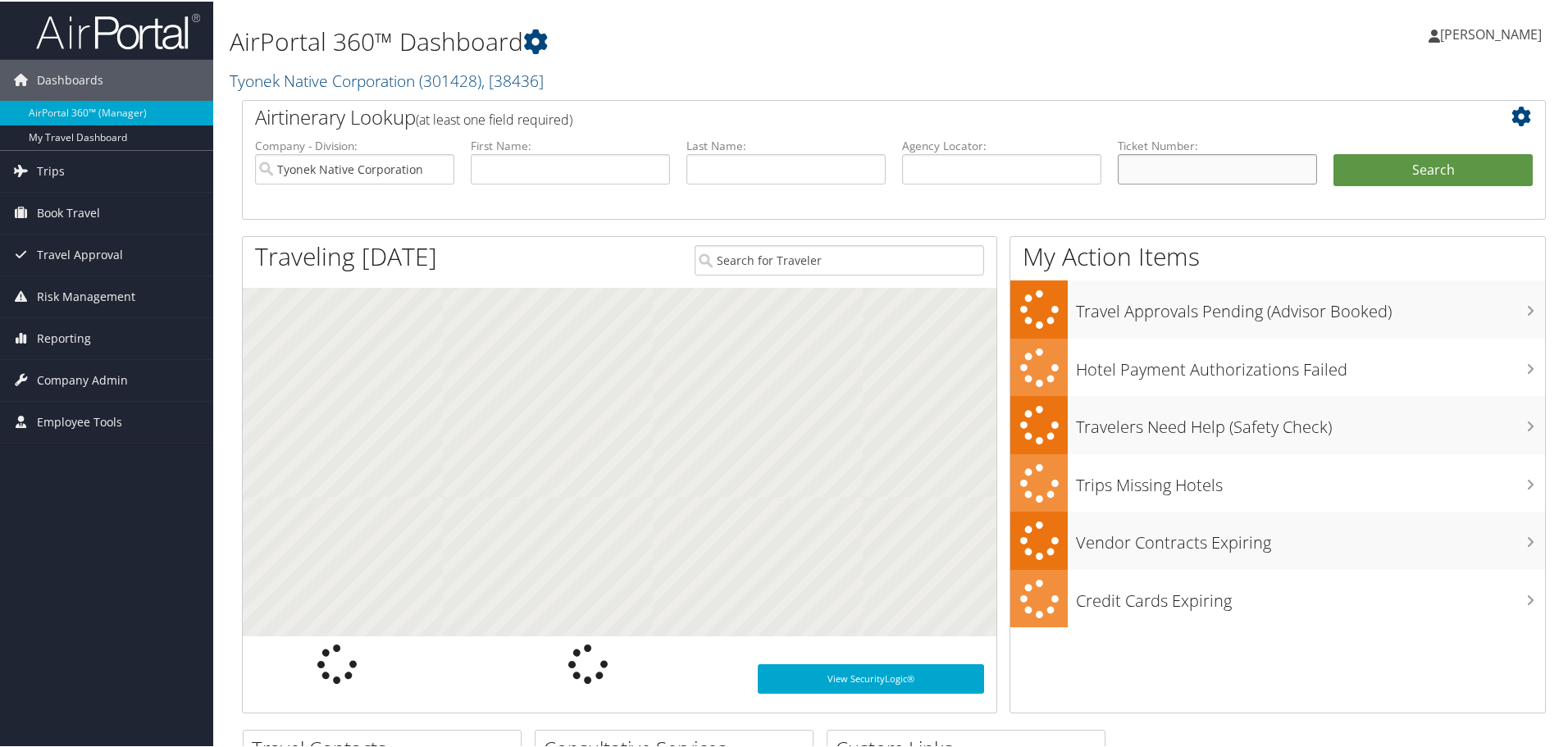
paste input "0167311521577"
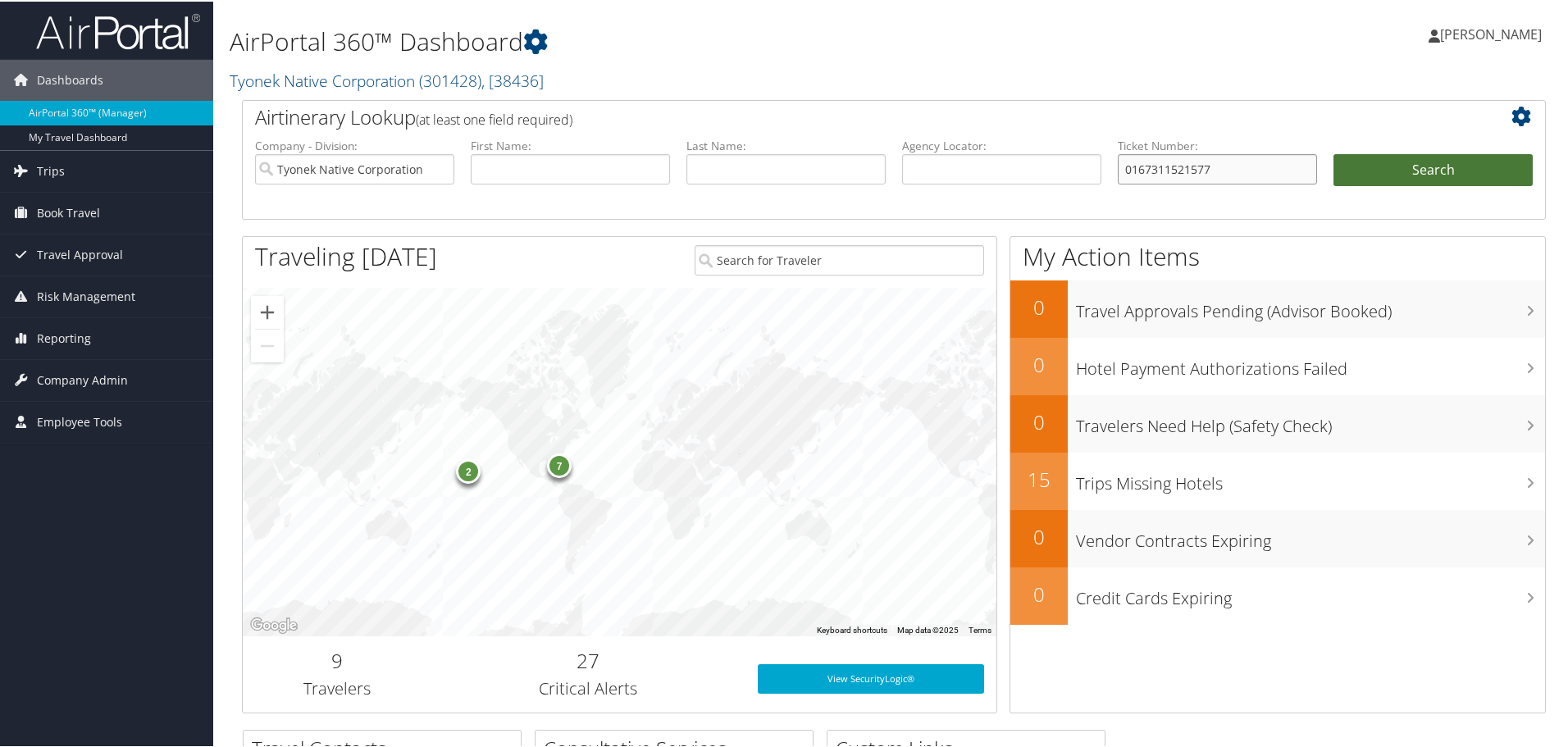
type input "0167311521577"
click at [1428, 173] on button "Search" at bounding box center [1433, 168] width 199 height 33
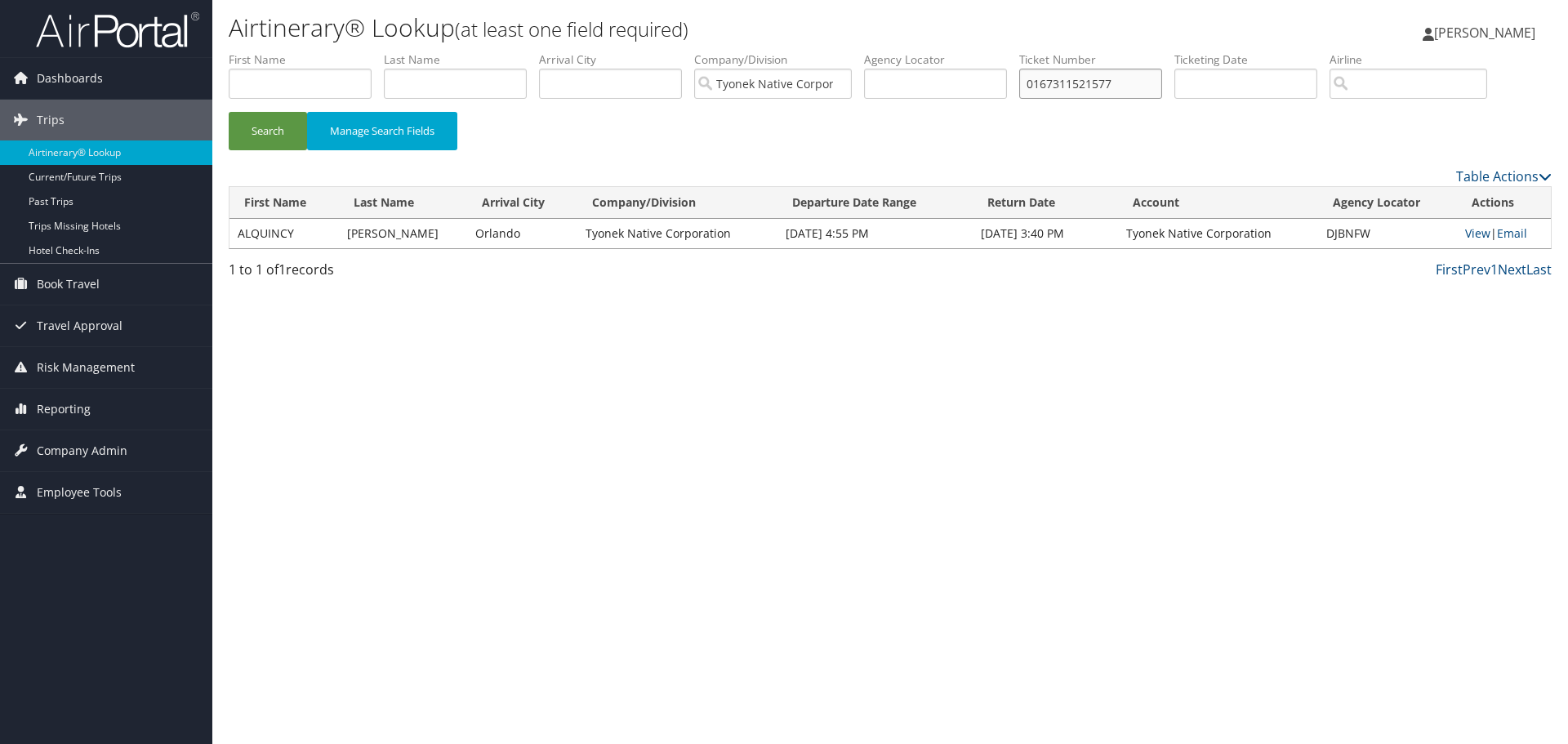
drag, startPoint x: 1045, startPoint y: 81, endPoint x: 810, endPoint y: 79, distance: 235.0
click at [837, 51] on ul "First Name Last Name Departure City Arrival City Company/Division Tyonek Native…" at bounding box center [890, 51] width 1323 height 0
paste input "890089788859"
type input "8900897888597"
click at [228, 112] on button "Search" at bounding box center [268, 131] width 79 height 38
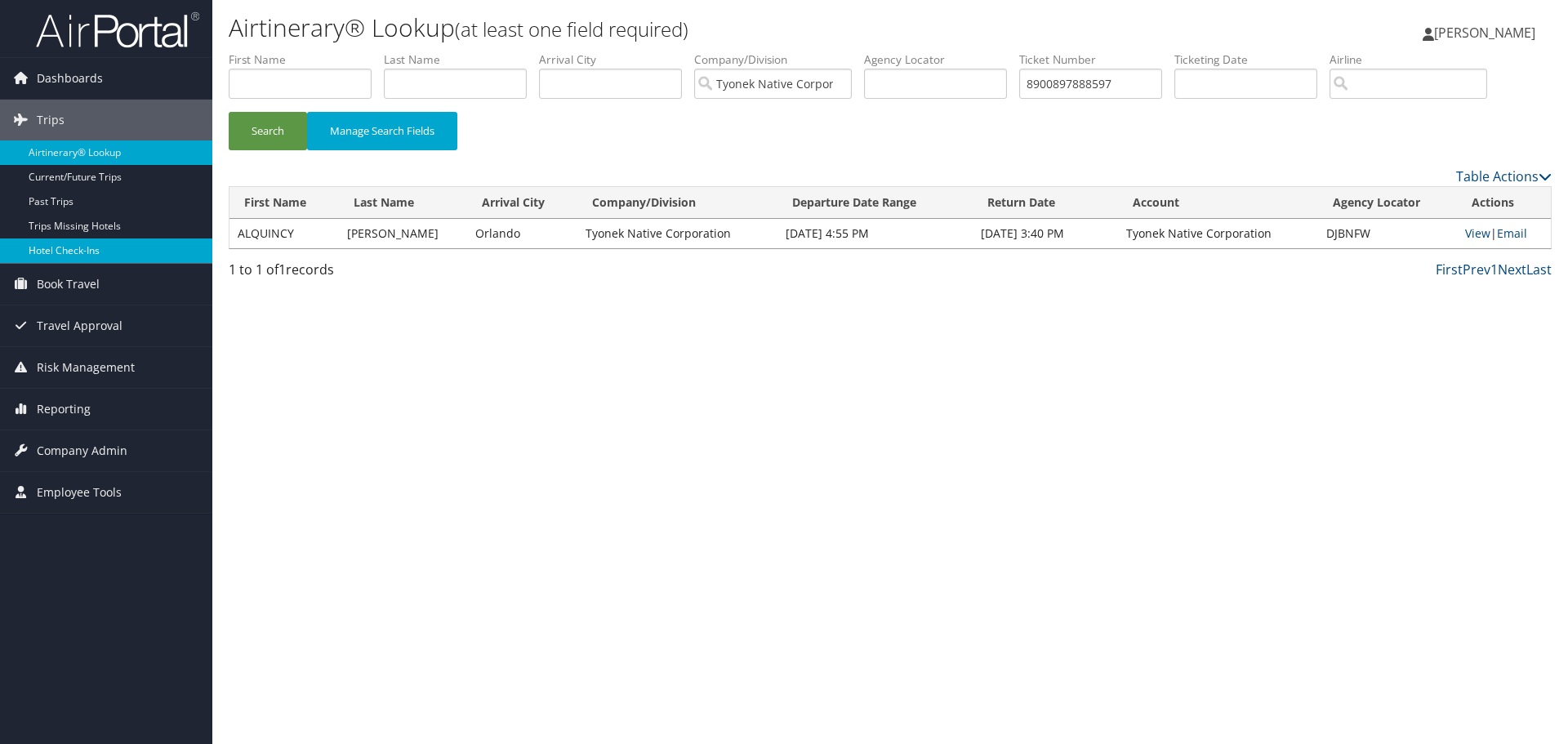
click at [80, 247] on link "Hotel Check-ins" at bounding box center [106, 251] width 212 height 24
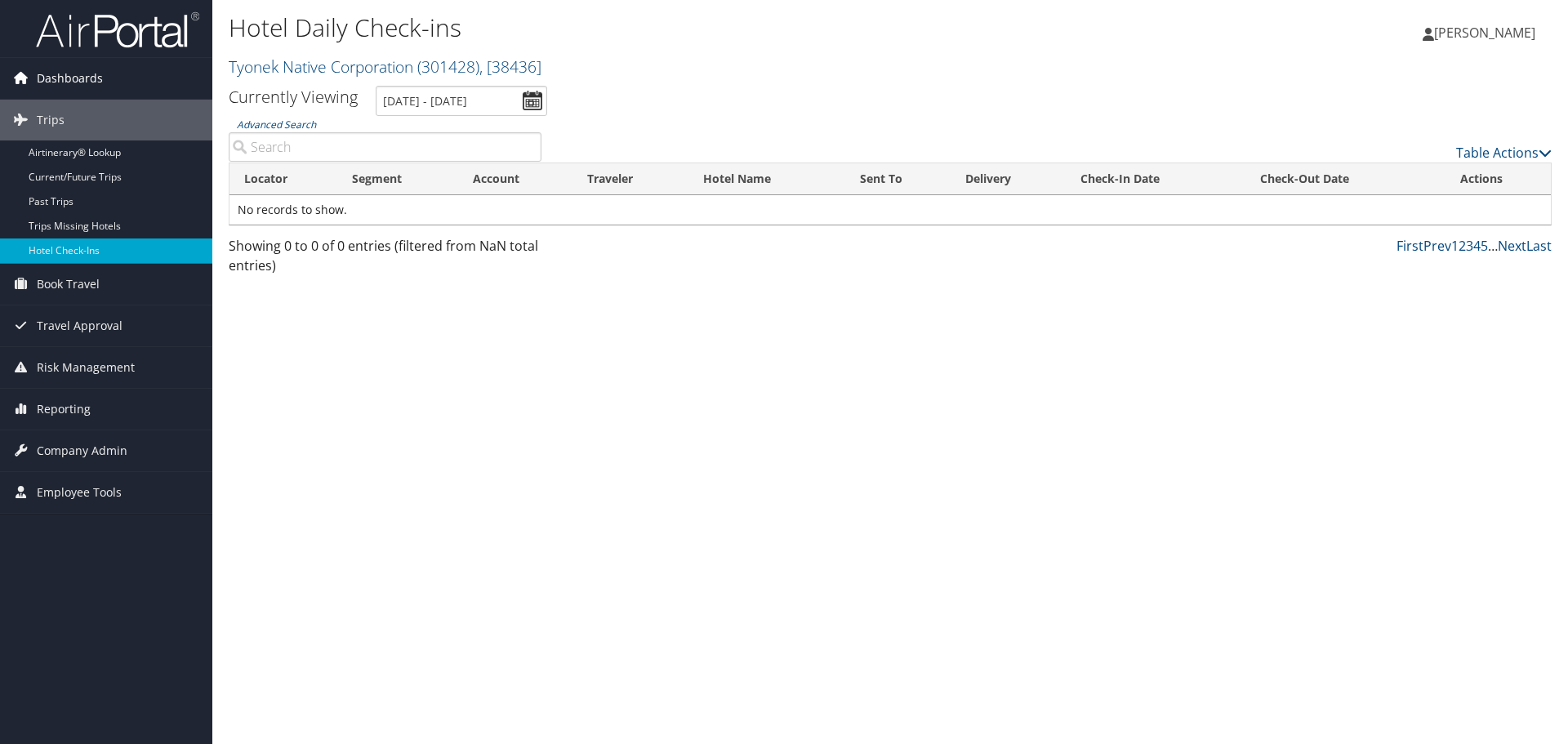
click at [86, 76] on span "Dashboards" at bounding box center [69, 79] width 66 height 41
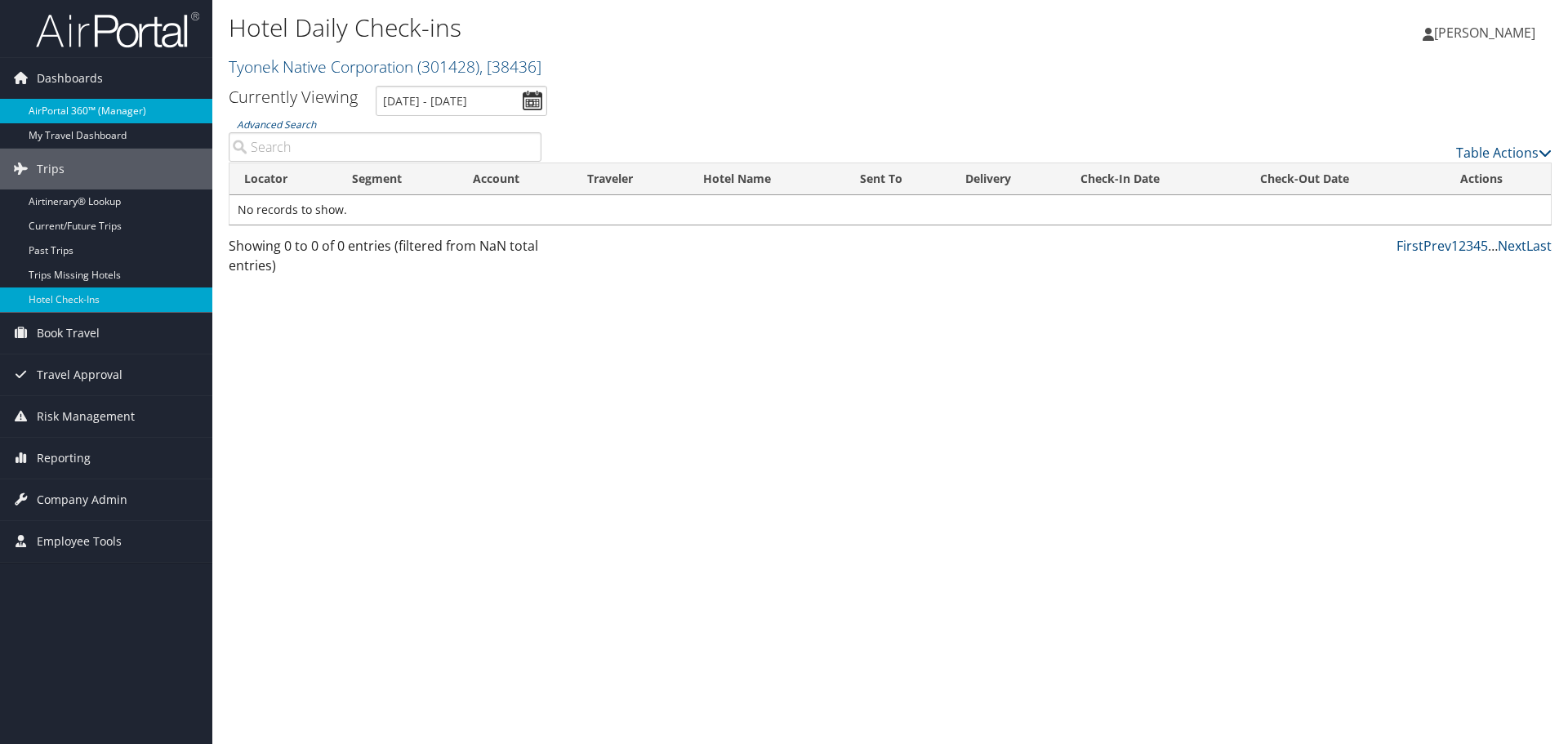
click at [80, 104] on link "AirPortal 360™ (Manager)" at bounding box center [106, 111] width 212 height 24
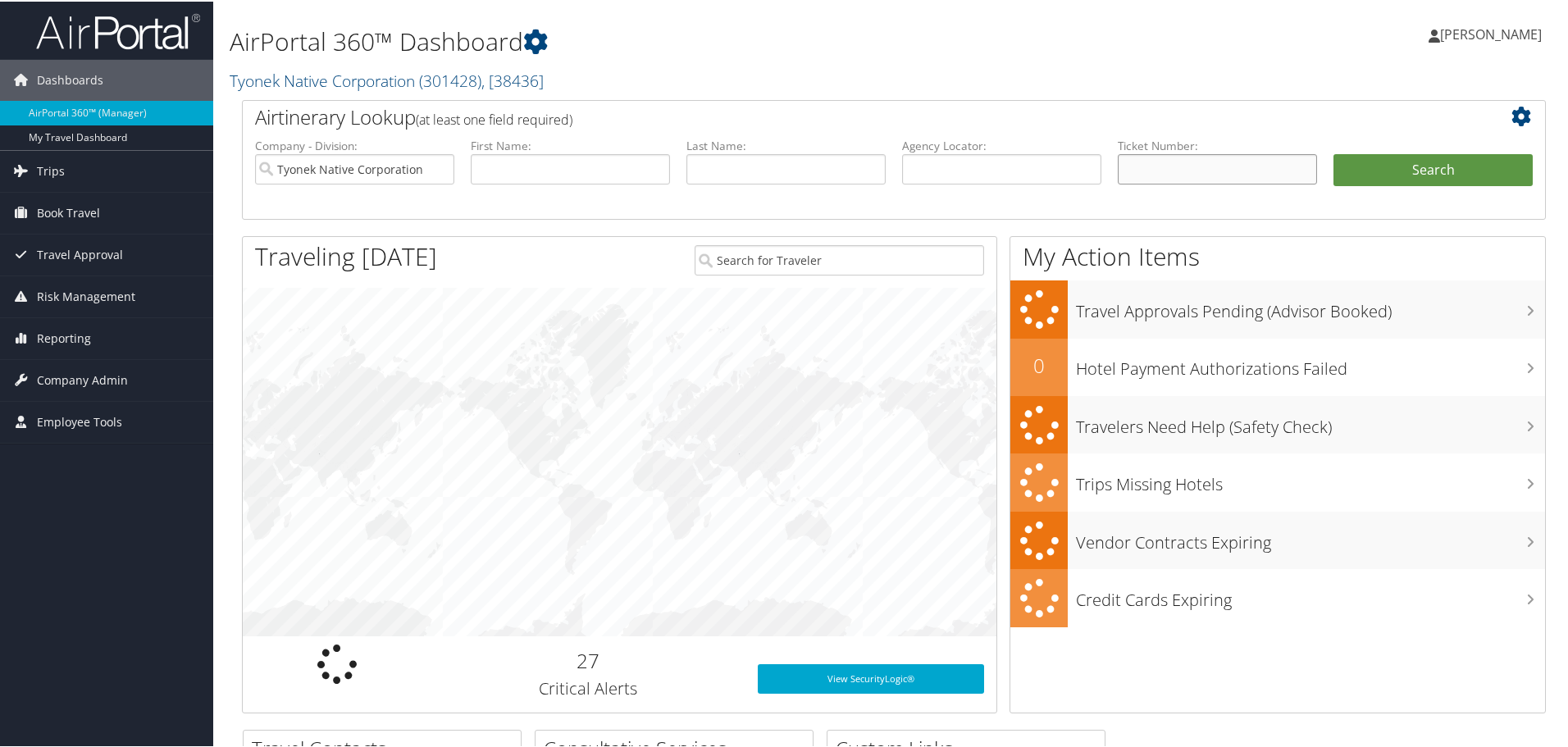
click at [1189, 165] on input "text" at bounding box center [1218, 167] width 199 height 30
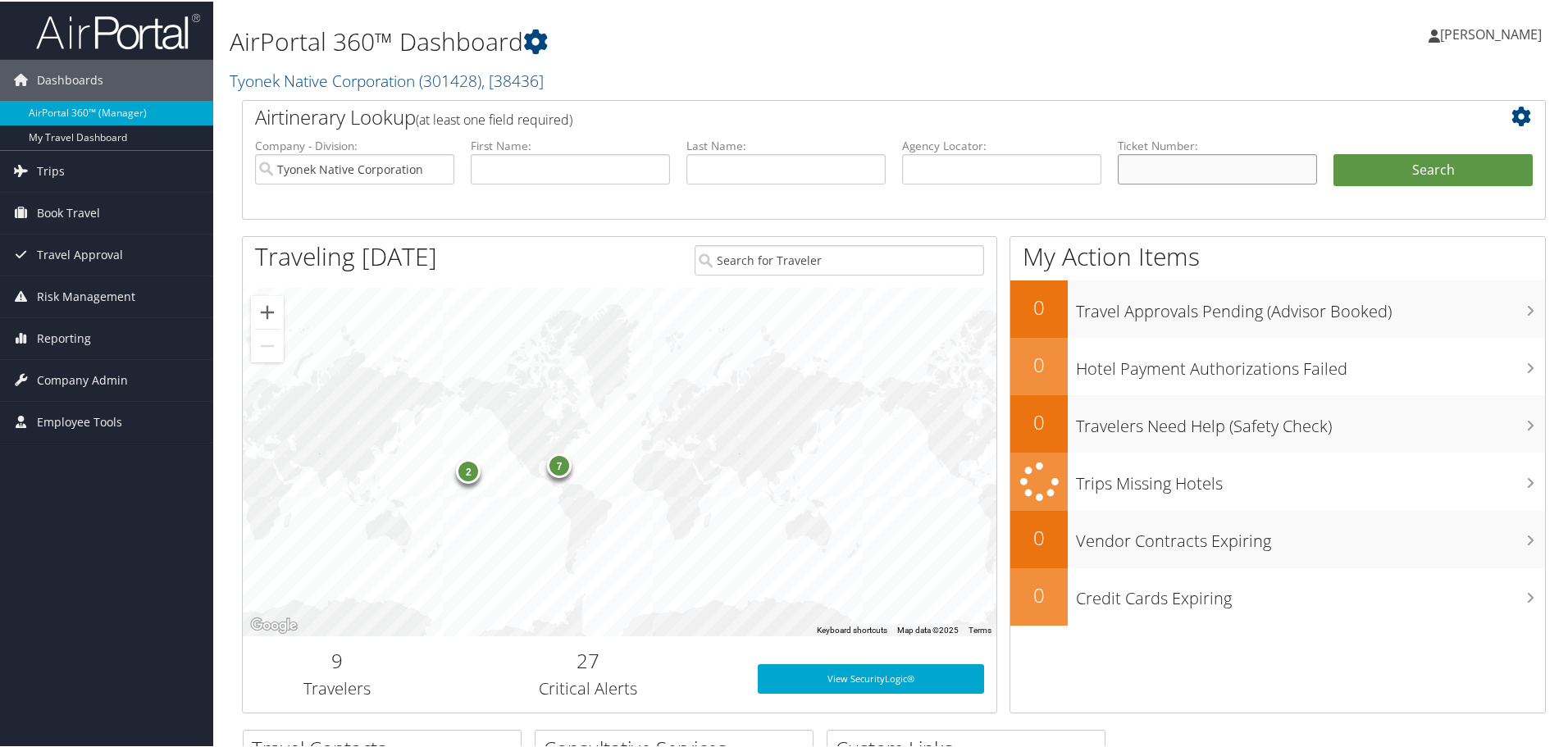
paste input "0167311521577"
type input "0167311521577"
click at [1407, 165] on button "Search" at bounding box center [1433, 168] width 199 height 33
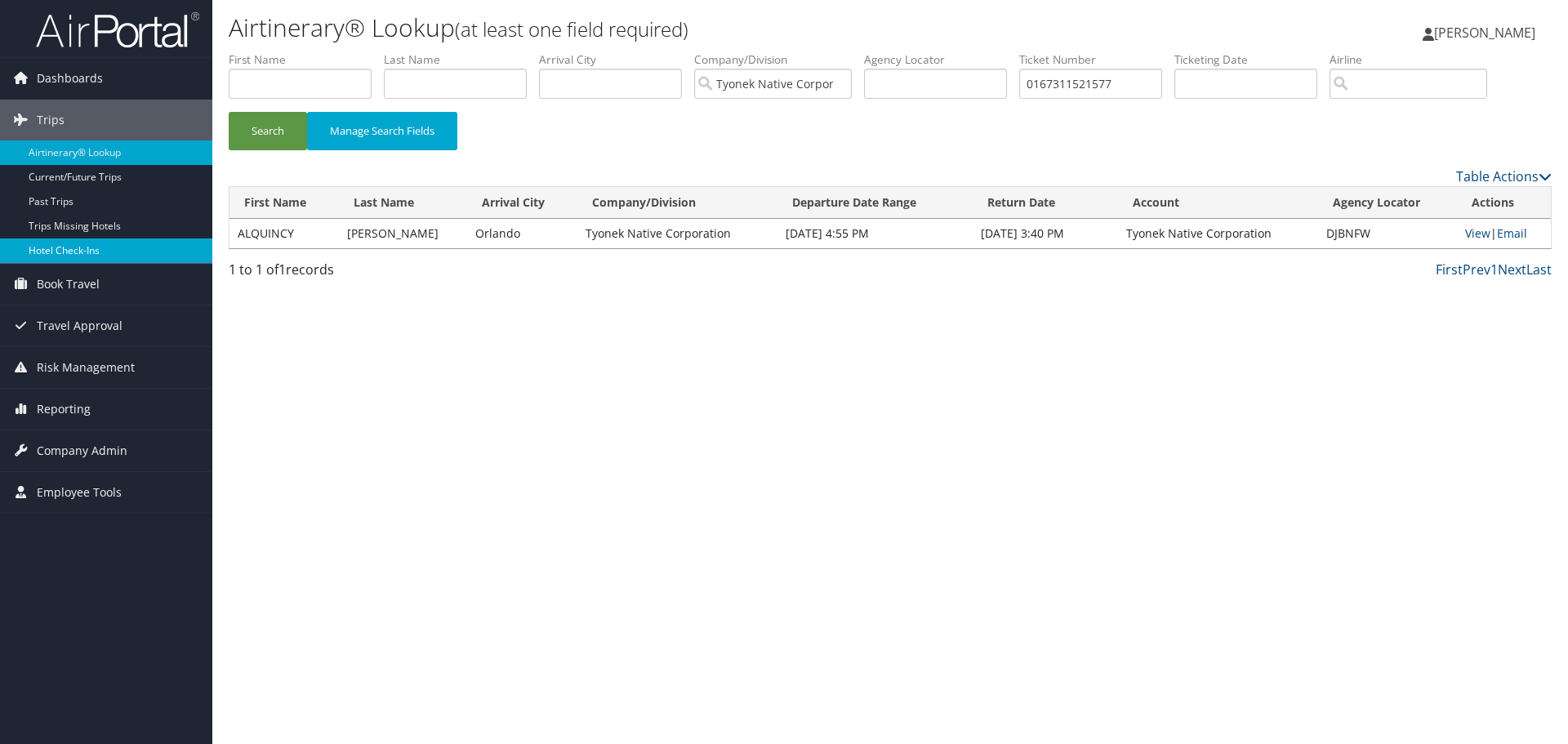
click at [112, 251] on link "Hotel Check-ins" at bounding box center [106, 251] width 212 height 24
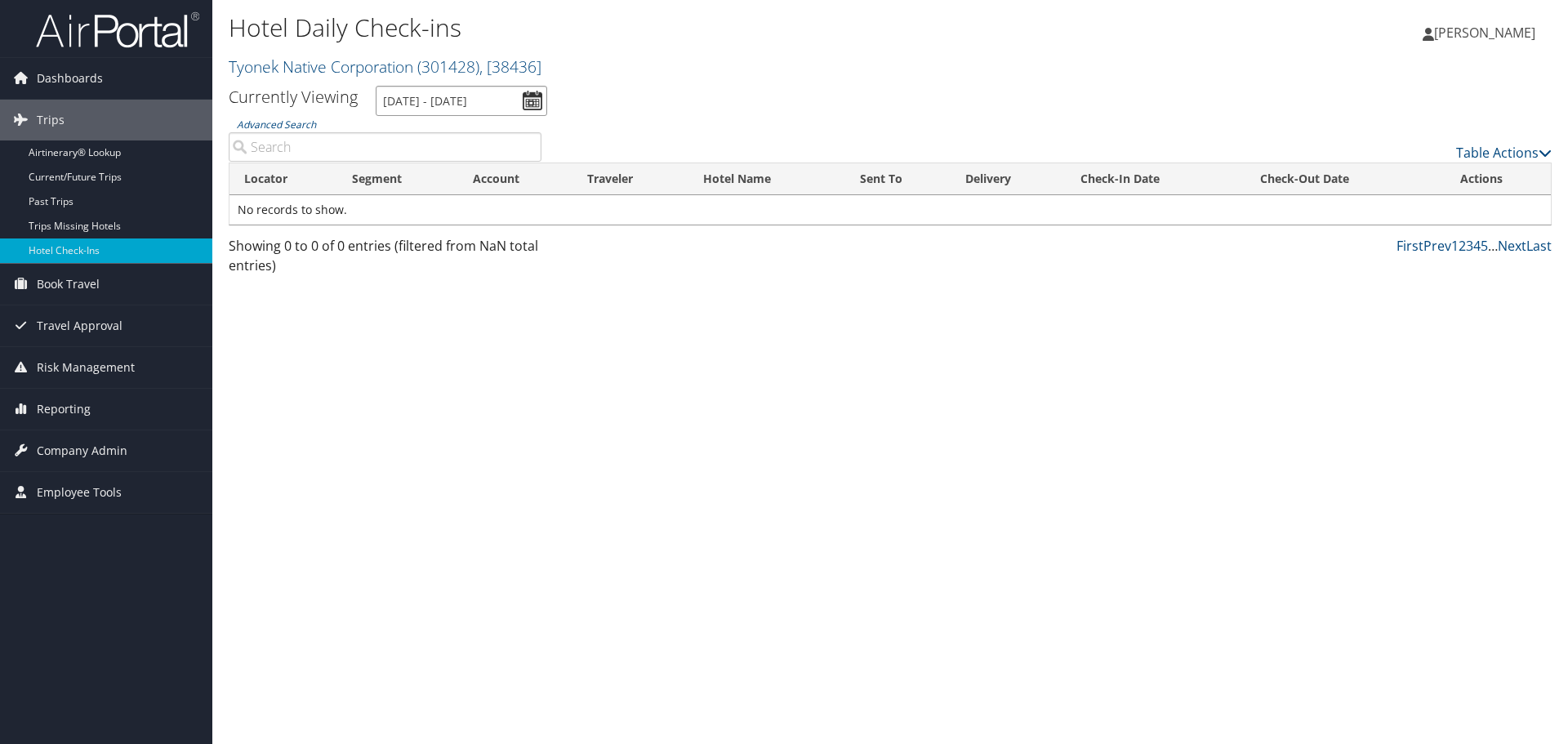
click at [424, 99] on input "[DATE] - [DATE]" at bounding box center [460, 101] width 171 height 30
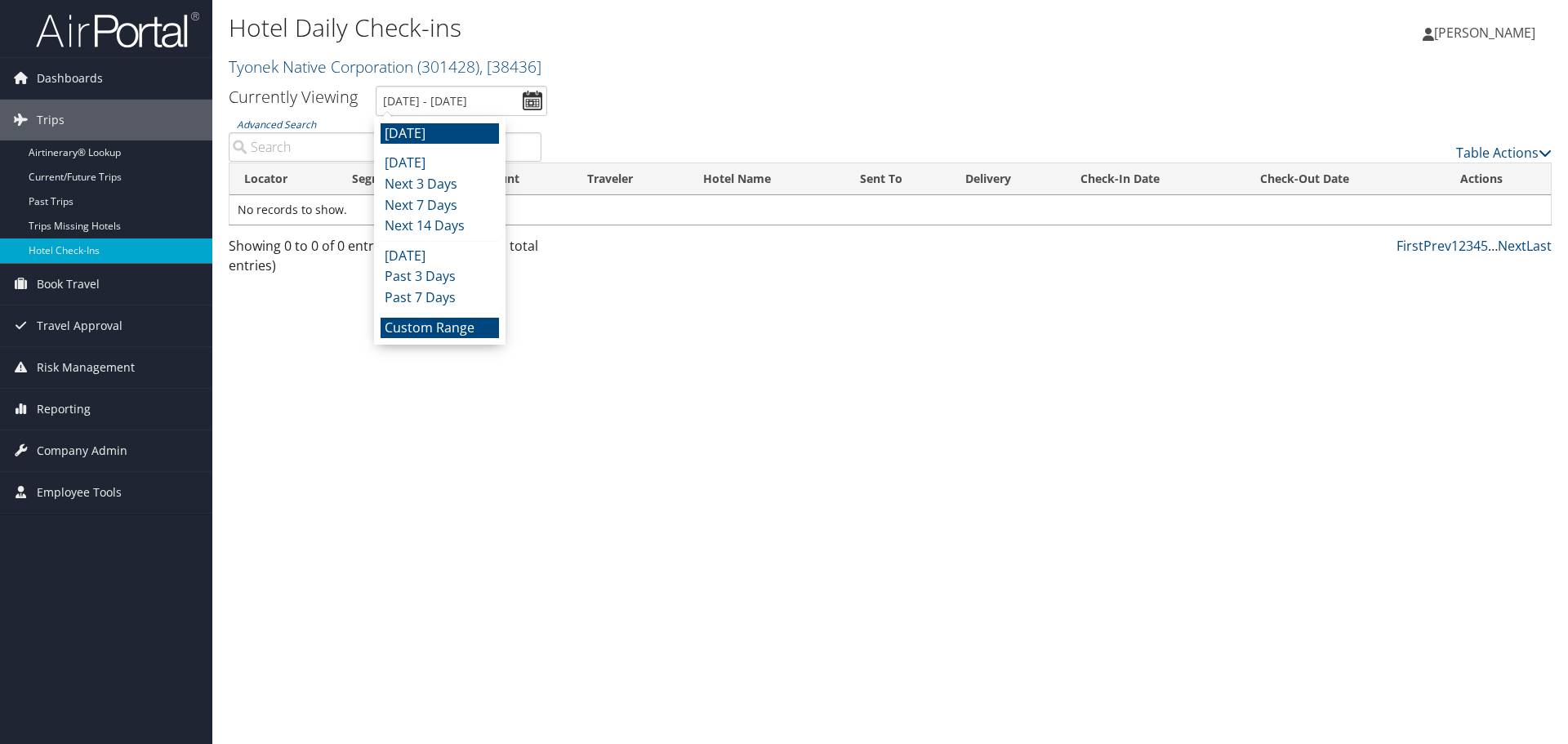
click at [403, 330] on li "Custom Range" at bounding box center [440, 328] width 119 height 22
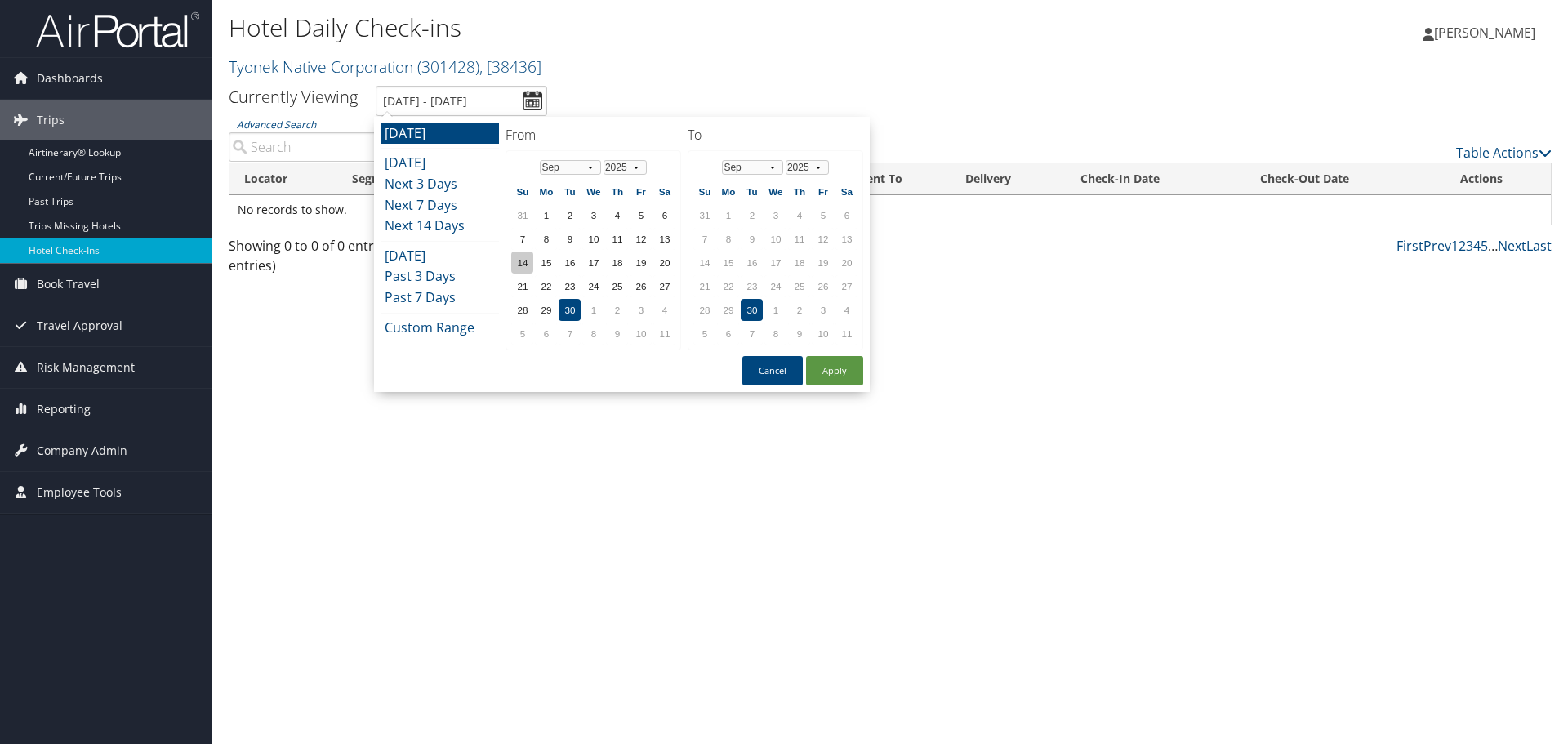
click at [519, 258] on td "14" at bounding box center [522, 263] width 22 height 22
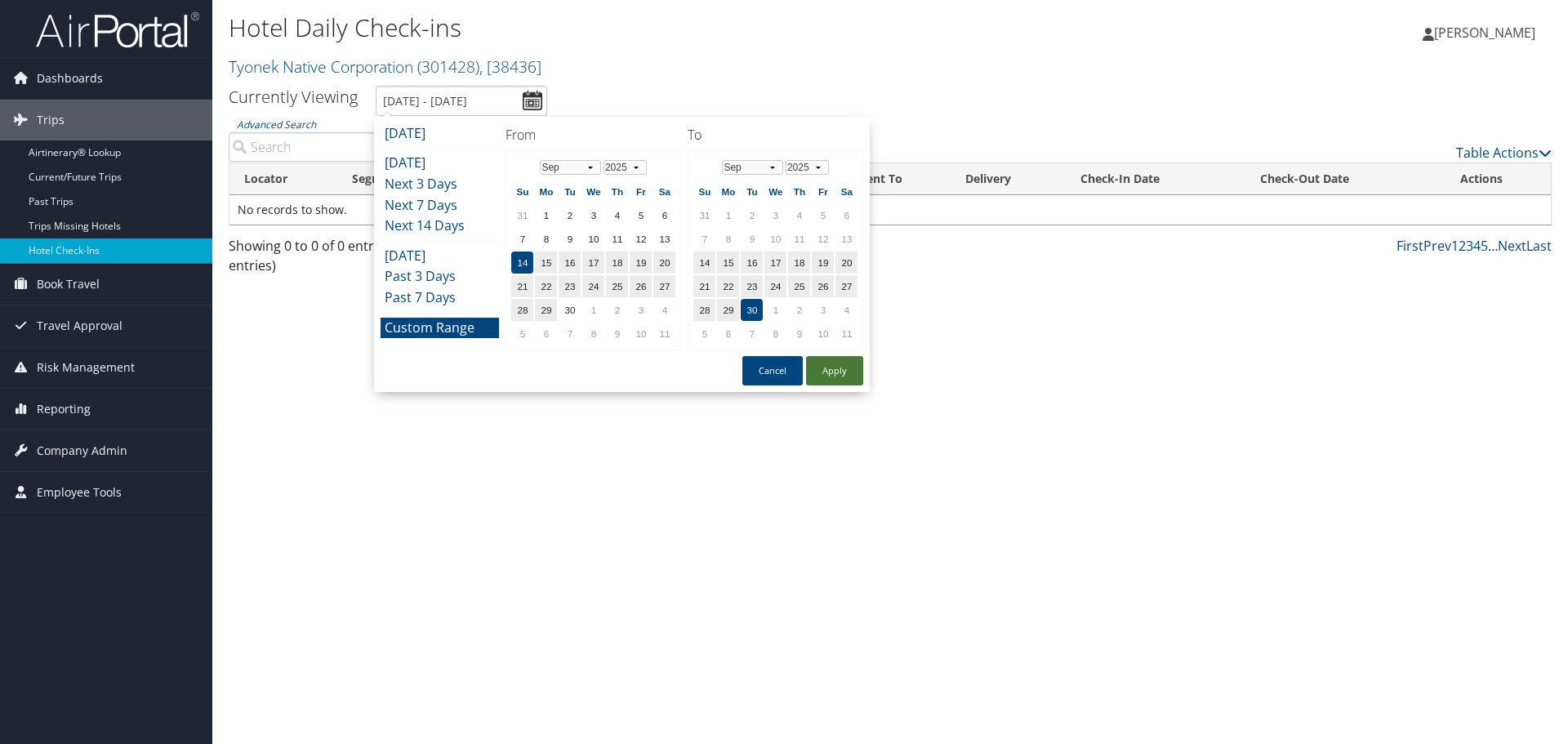
click at [848, 370] on button "Apply" at bounding box center [834, 371] width 57 height 29
type input "9/14/2025 - 9/30/2025"
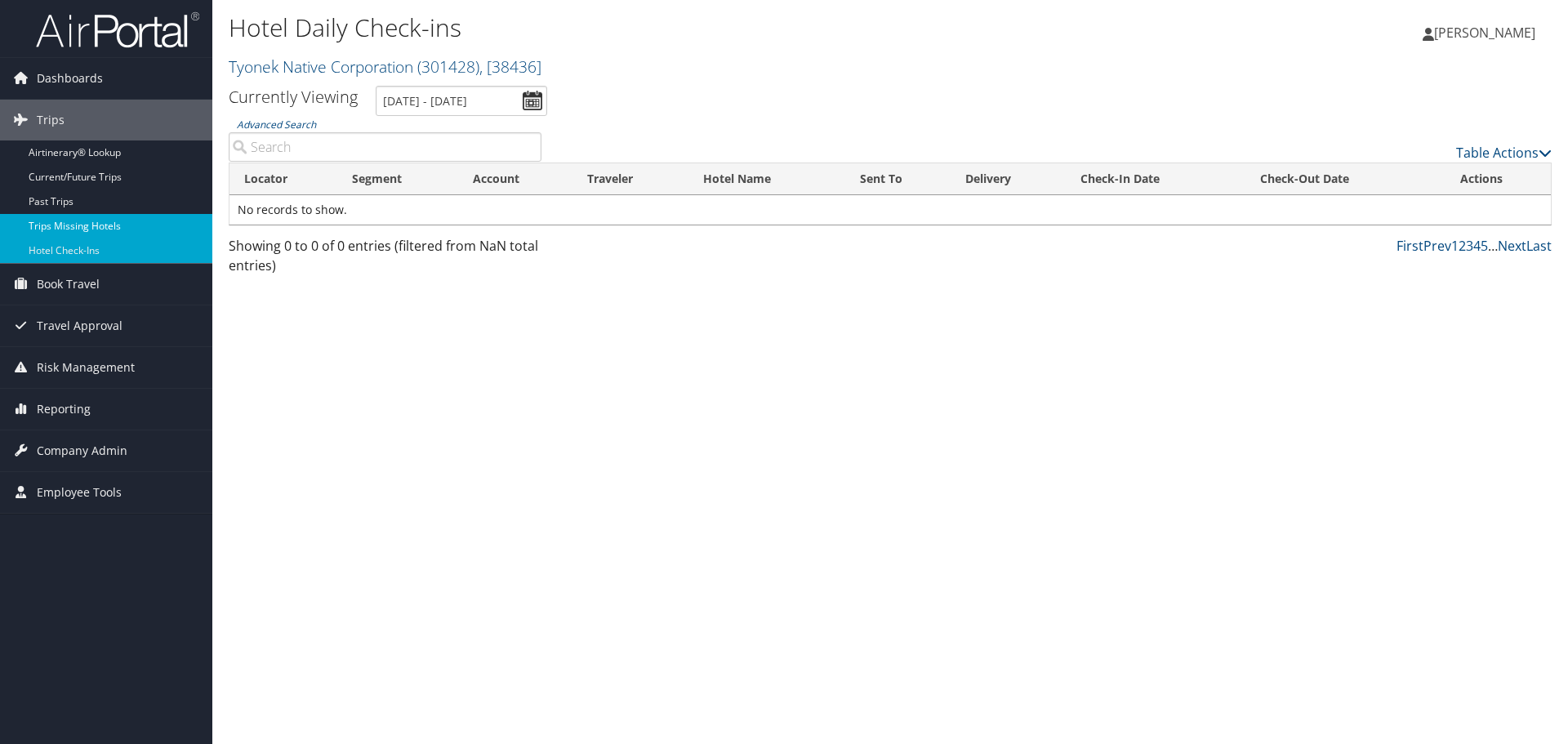
click at [96, 226] on link "Trips Missing Hotels" at bounding box center [106, 226] width 212 height 24
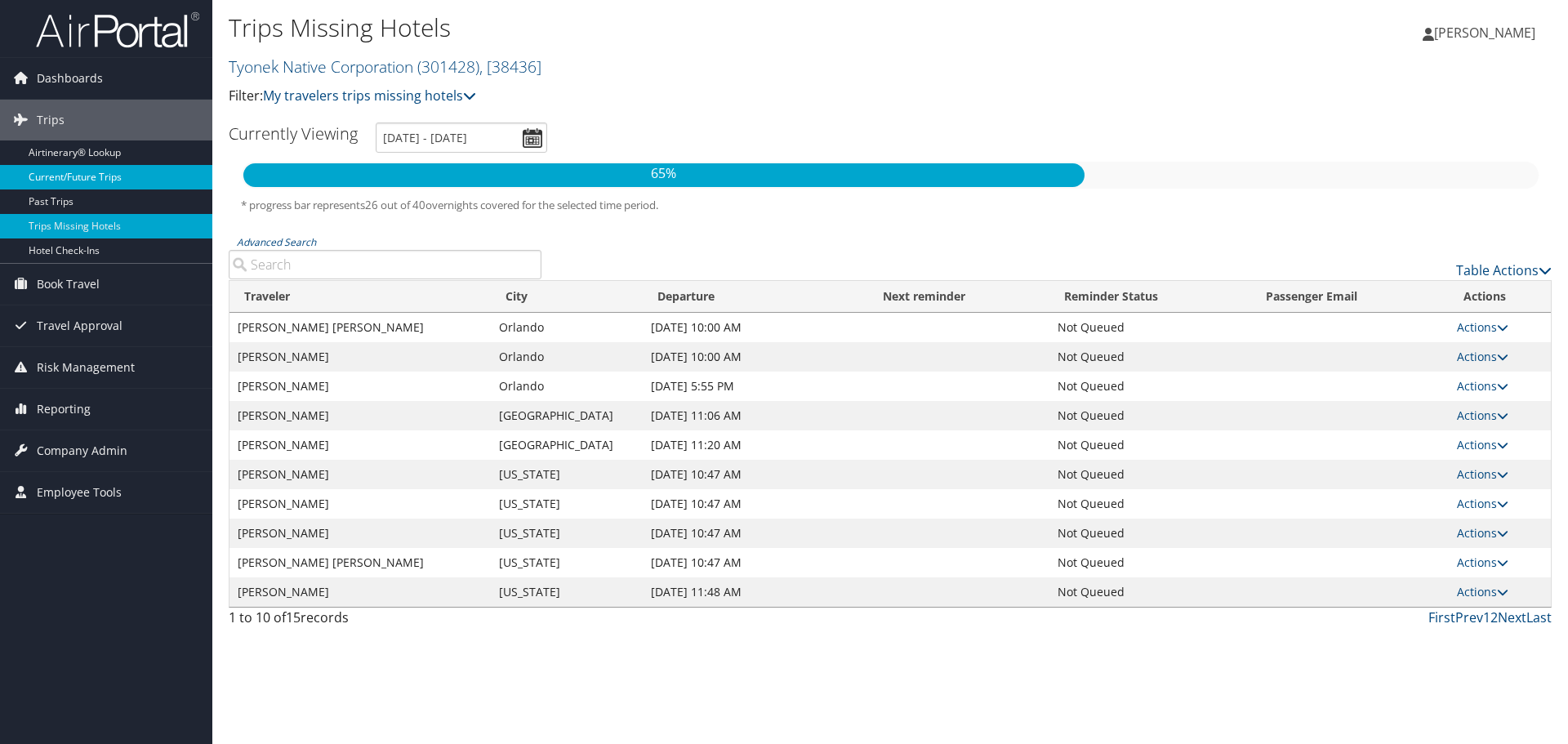
click at [112, 172] on link "Current/Future Trips" at bounding box center [106, 177] width 212 height 24
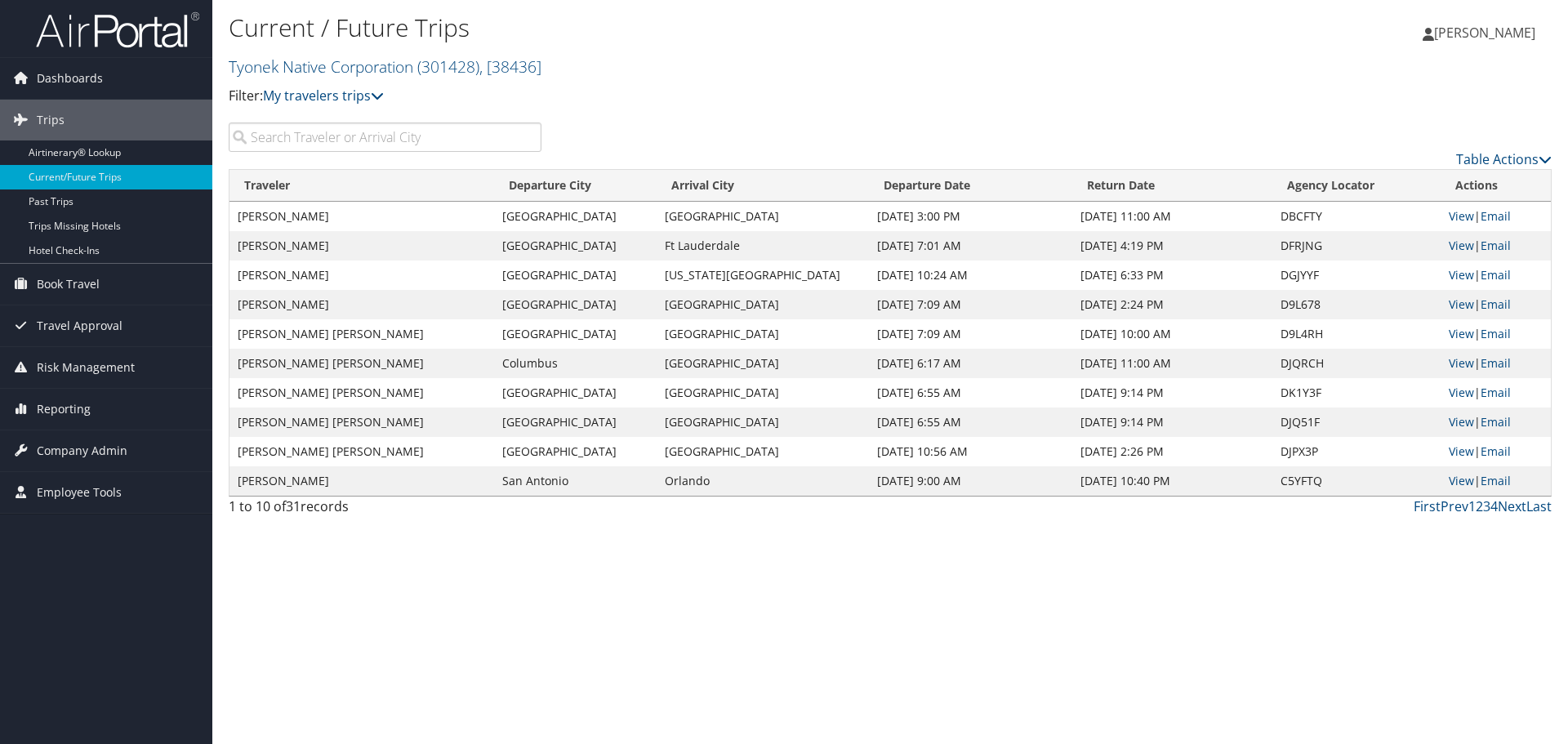
click at [795, 67] on h2 "Tyonek Native Corporation ( 301428 ) , [ 38436 ]" at bounding box center [669, 66] width 882 height 28
